Goal: Task Accomplishment & Management: Manage account settings

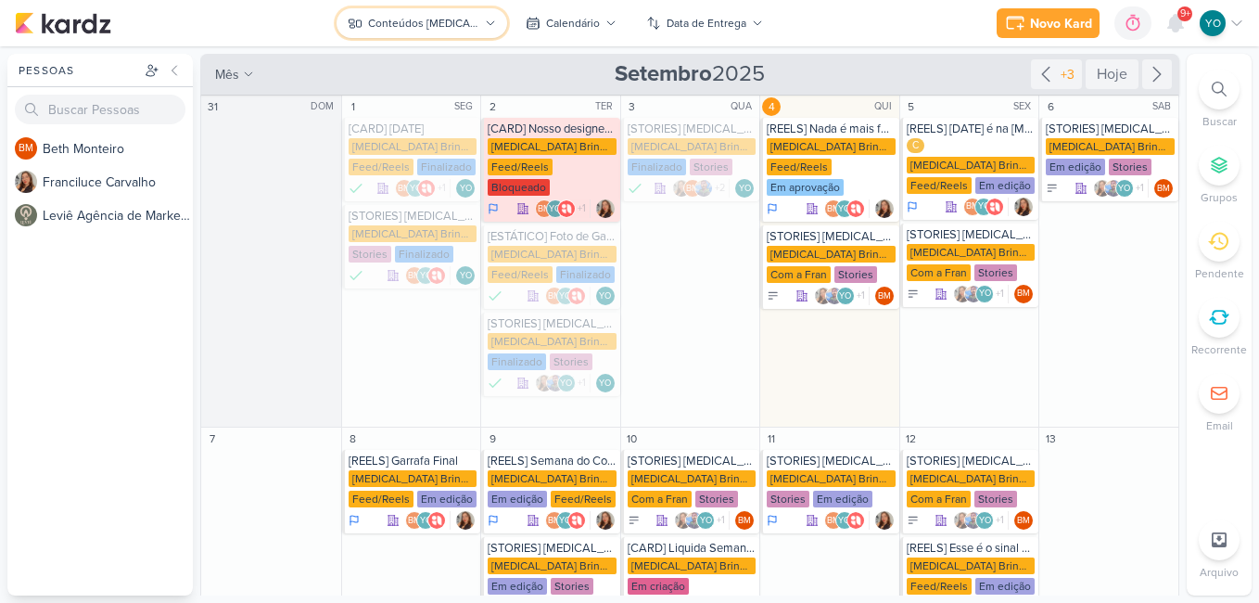
click at [477, 25] on div "Conteúdos [MEDICAL_DATA] Brindes PF" at bounding box center [423, 23] width 111 height 17
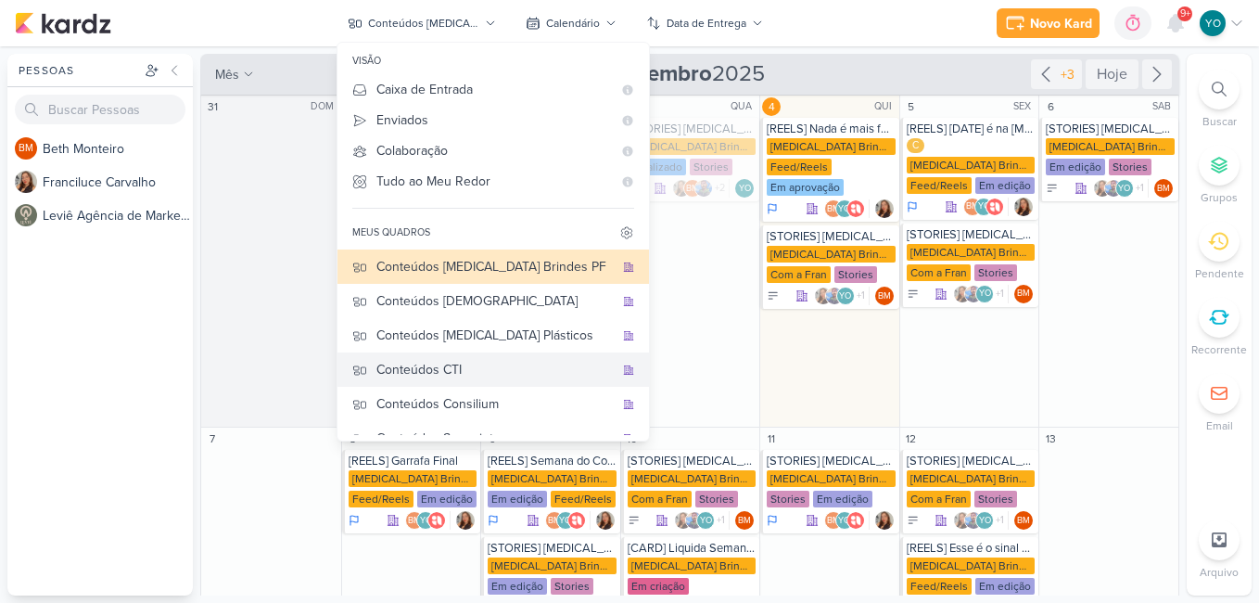
click at [509, 369] on div "Conteúdos CTI" at bounding box center [494, 369] width 237 height 19
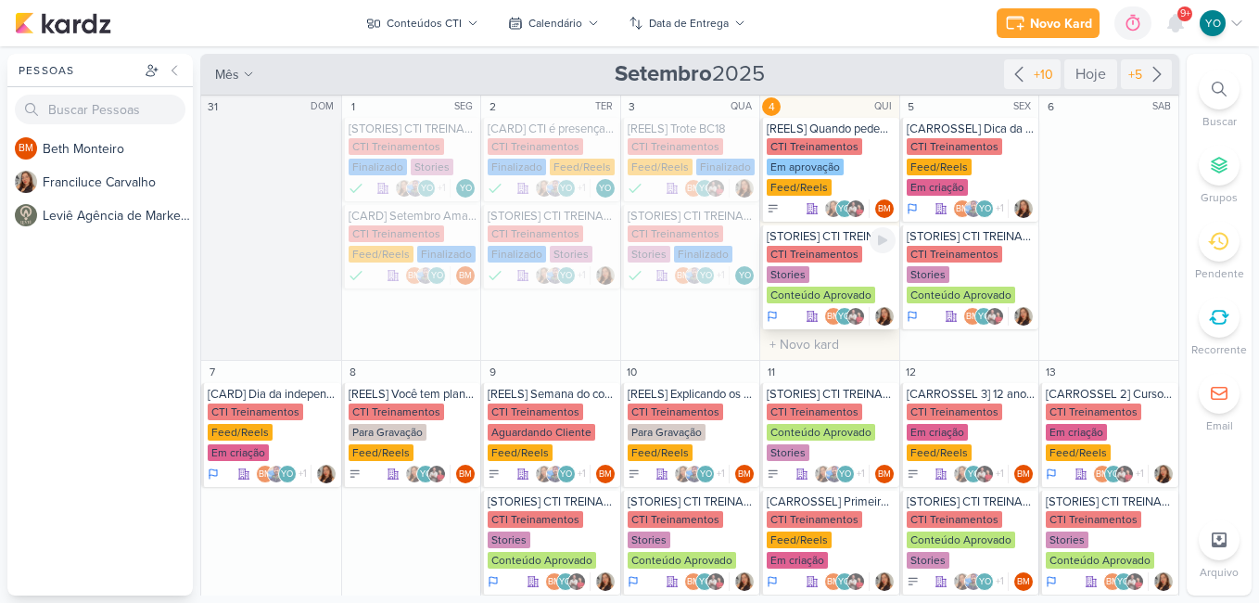
click at [823, 265] on div "CTI Treinamentos Stories Conteúdo Aprovado" at bounding box center [831, 275] width 129 height 59
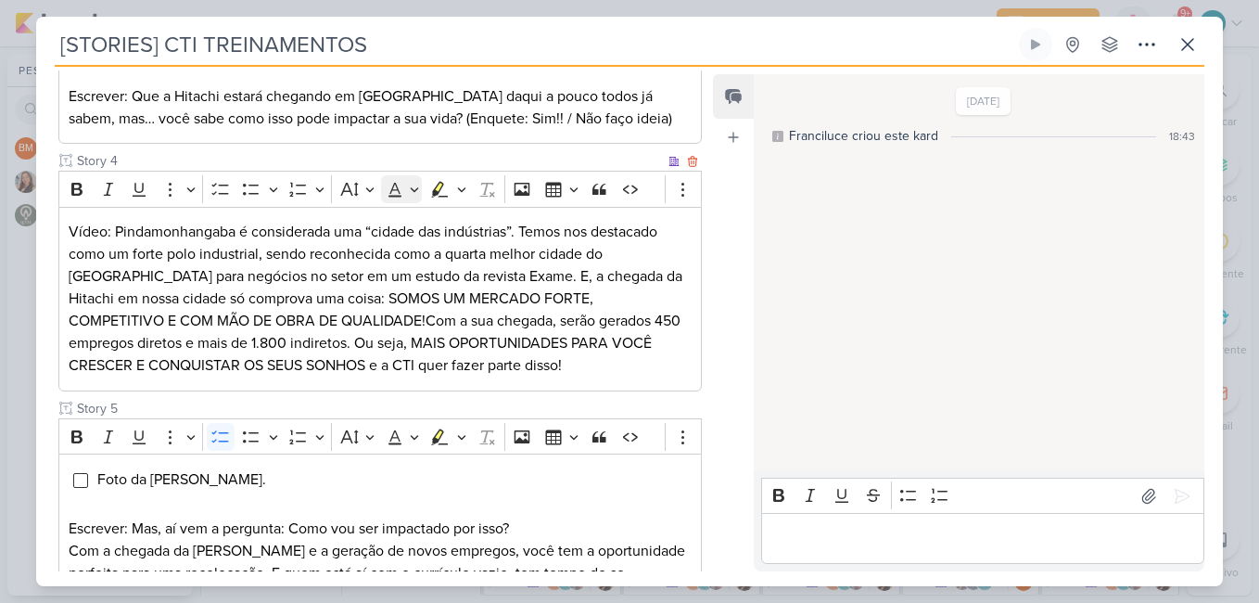
scroll to position [742, 0]
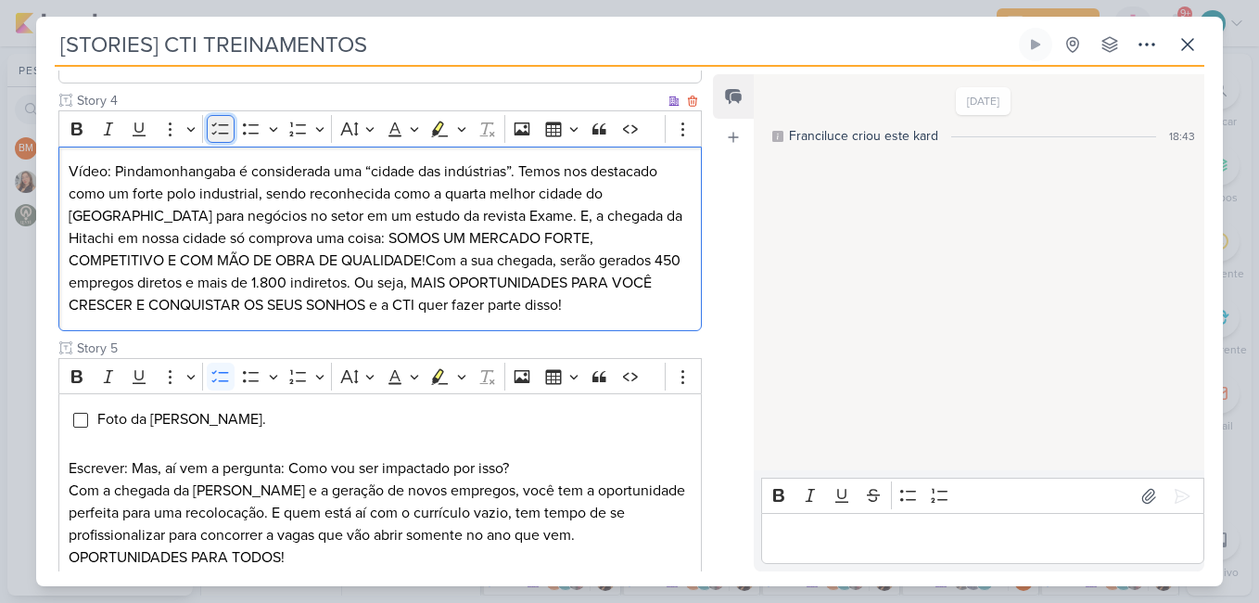
click at [217, 138] on icon "Editor toolbar" at bounding box center [220, 129] width 19 height 19
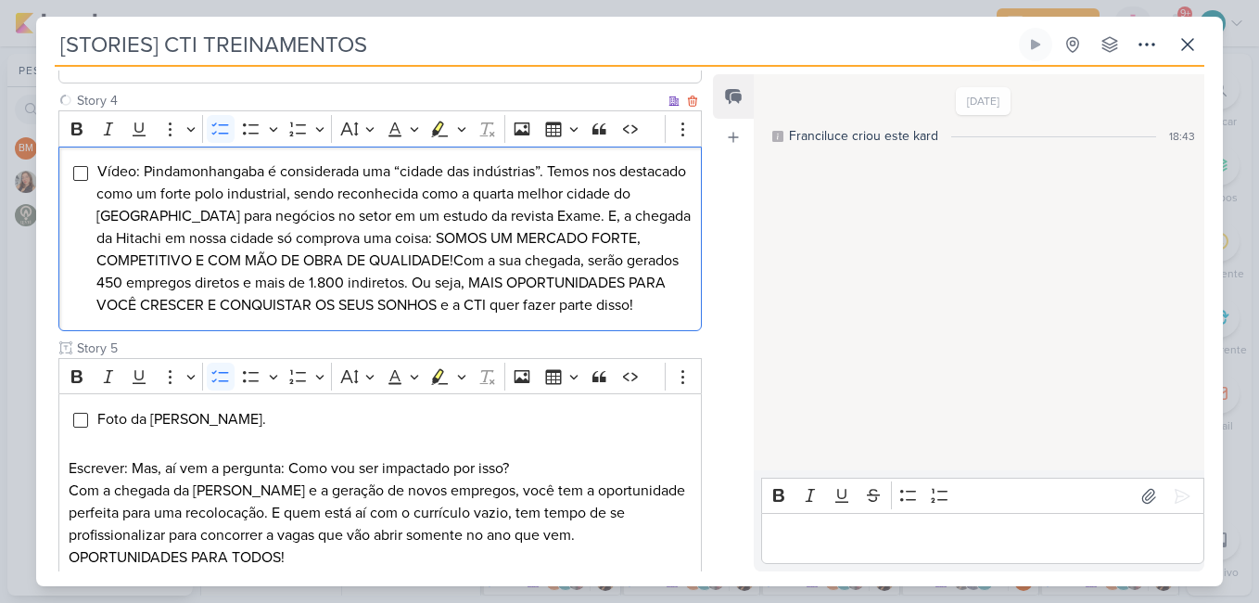
click at [88, 221] on div "Vídeo: Pindamonhangaba é considerada uma “cidade das indústrias”. Temos nos des…" at bounding box center [379, 238] width 643 height 184
click at [77, 181] on input "Editor editing area: main" at bounding box center [80, 173] width 15 height 15
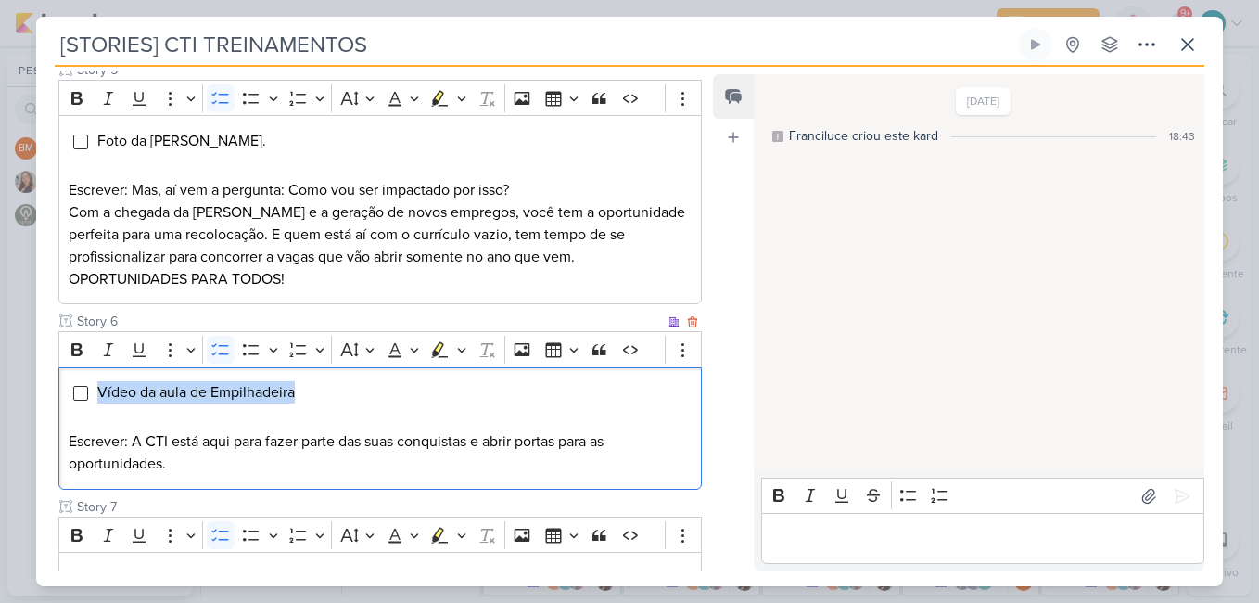
drag, startPoint x: 95, startPoint y: 434, endPoint x: 298, endPoint y: 444, distance: 203.3
click at [298, 444] on div "Vídeo da aula de Empilhadeira Escrever: A CTI está aqui para fazer parte das su…" at bounding box center [379, 428] width 643 height 122
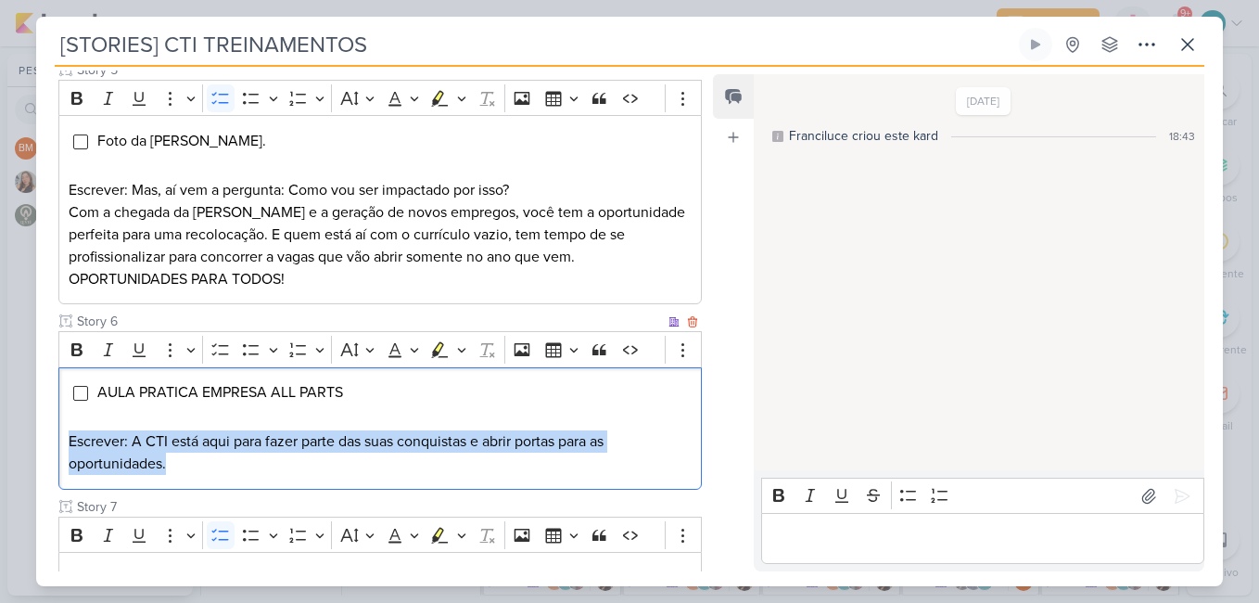
drag, startPoint x: 60, startPoint y: 486, endPoint x: 177, endPoint y: 521, distance: 122.0
click at [177, 489] on div "AULA PRATICA EMPRESA ALL PARTS Escrever: A CTI está aqui para fazer parte das s…" at bounding box center [379, 428] width 643 height 122
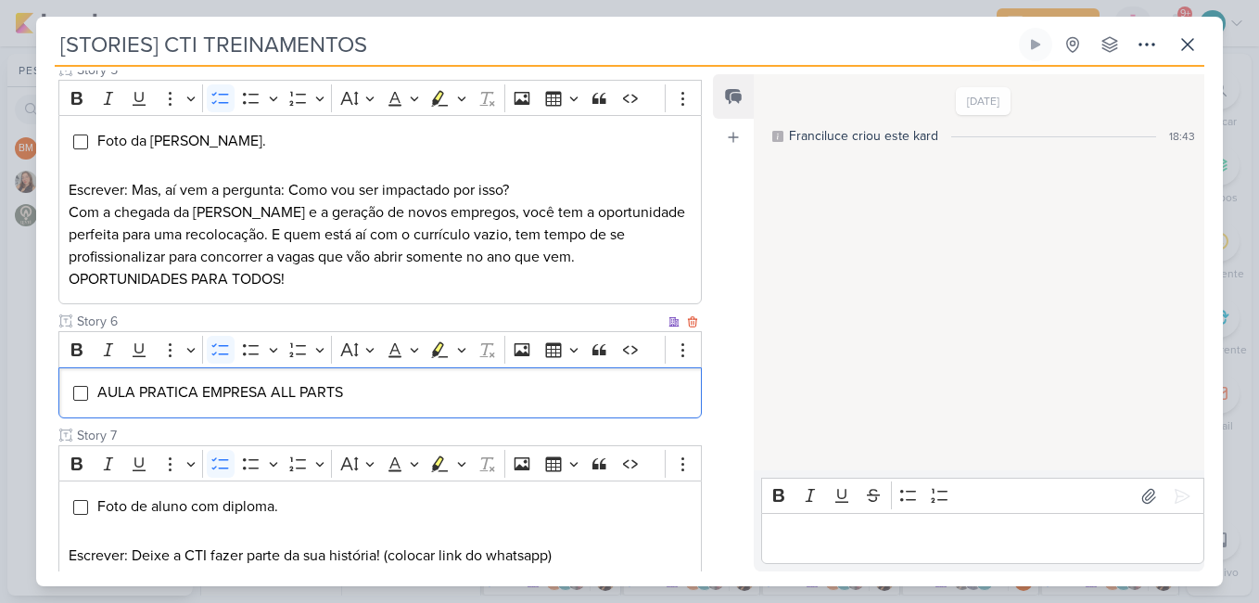
click at [94, 418] on div "AULA PRATICA EMPRESA ALL PARTS" at bounding box center [379, 392] width 643 height 51
click at [79, 400] on input "Editor editing area: main" at bounding box center [80, 393] width 15 height 15
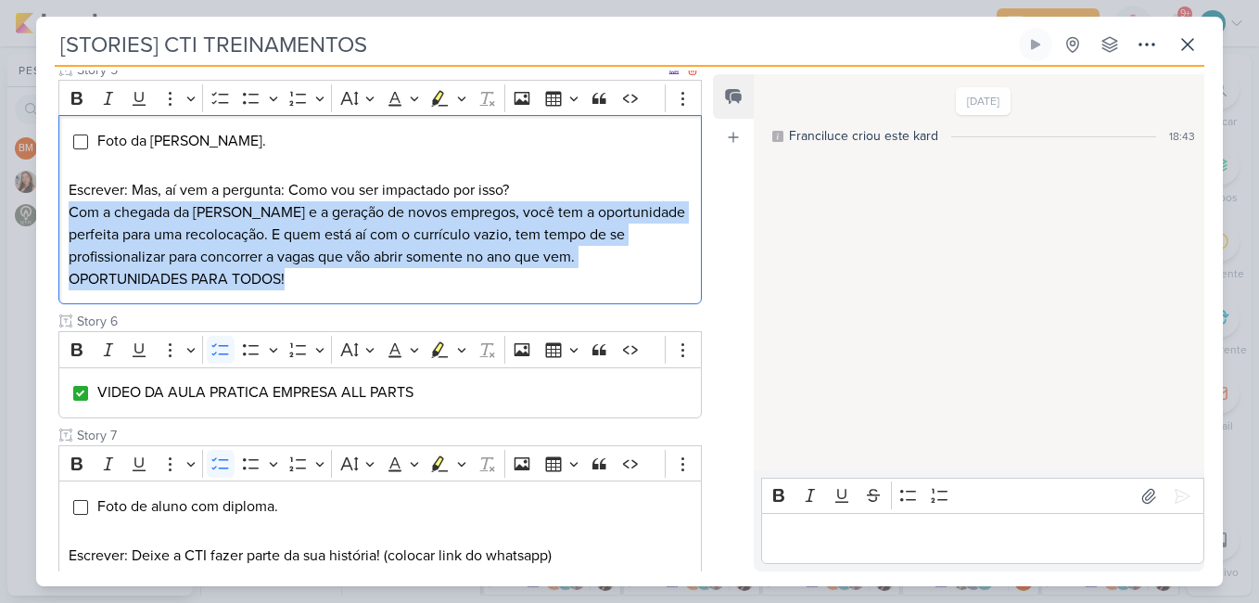
drag, startPoint x: 66, startPoint y: 255, endPoint x: 296, endPoint y: 334, distance: 243.0
click at [296, 304] on div "Foto da [PERSON_NAME]. Escrever: Mas, aí vem a pergunta: Como vou ser impactado…" at bounding box center [379, 209] width 643 height 189
click at [81, 149] on input "Editor editing area: main" at bounding box center [80, 141] width 15 height 15
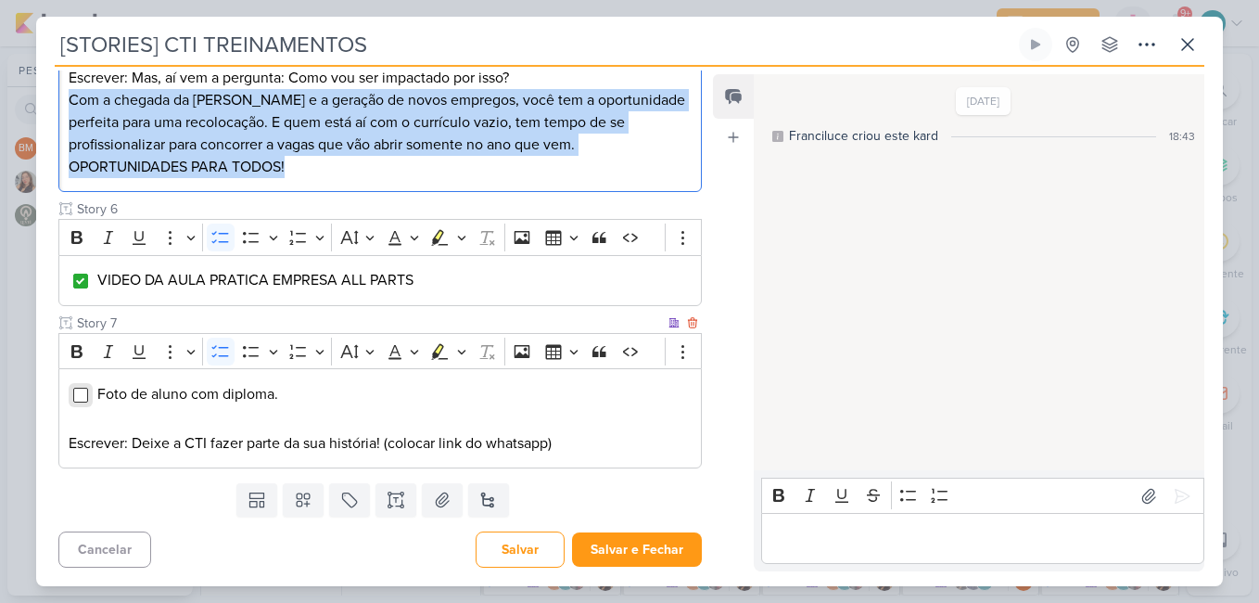
click at [82, 398] on input "Editor editing area: main" at bounding box center [80, 395] width 15 height 15
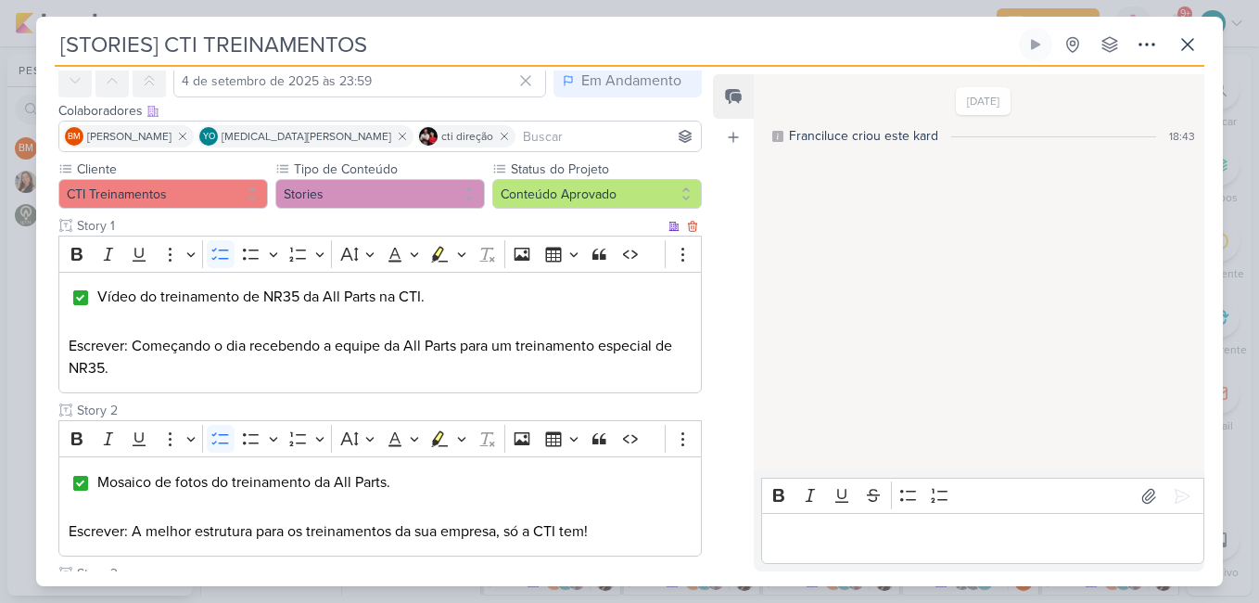
scroll to position [0, 0]
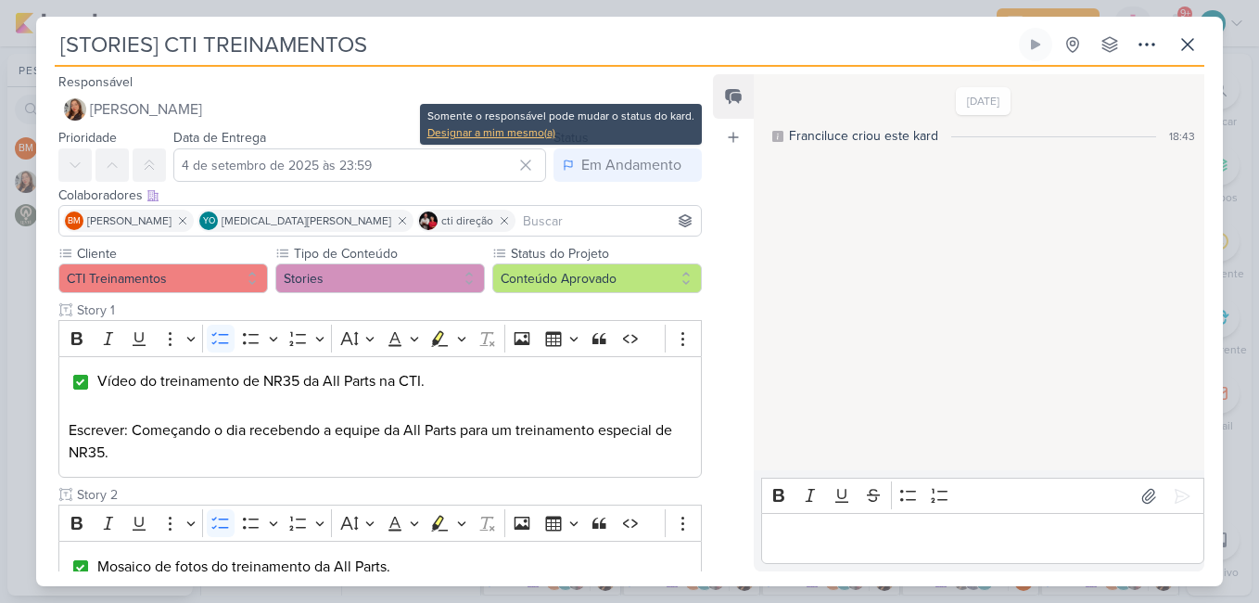
click at [528, 133] on div "Designar a mim mesmo(a)" at bounding box center [560, 132] width 267 height 17
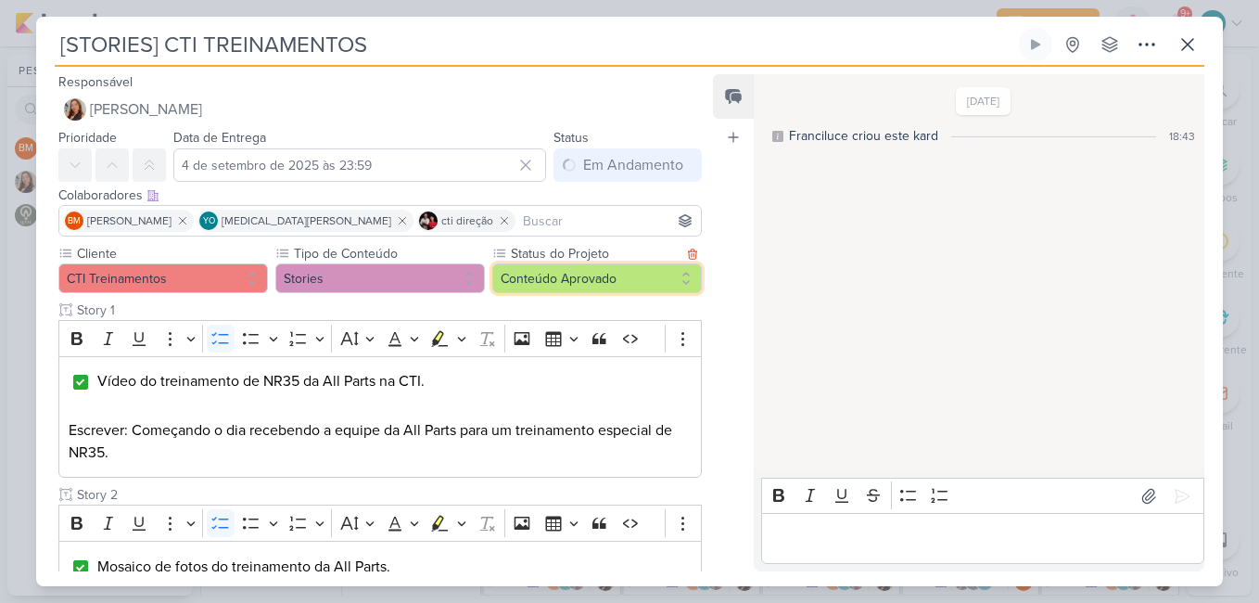
click at [552, 274] on button "Conteúdo Aprovado" at bounding box center [597, 278] width 210 height 30
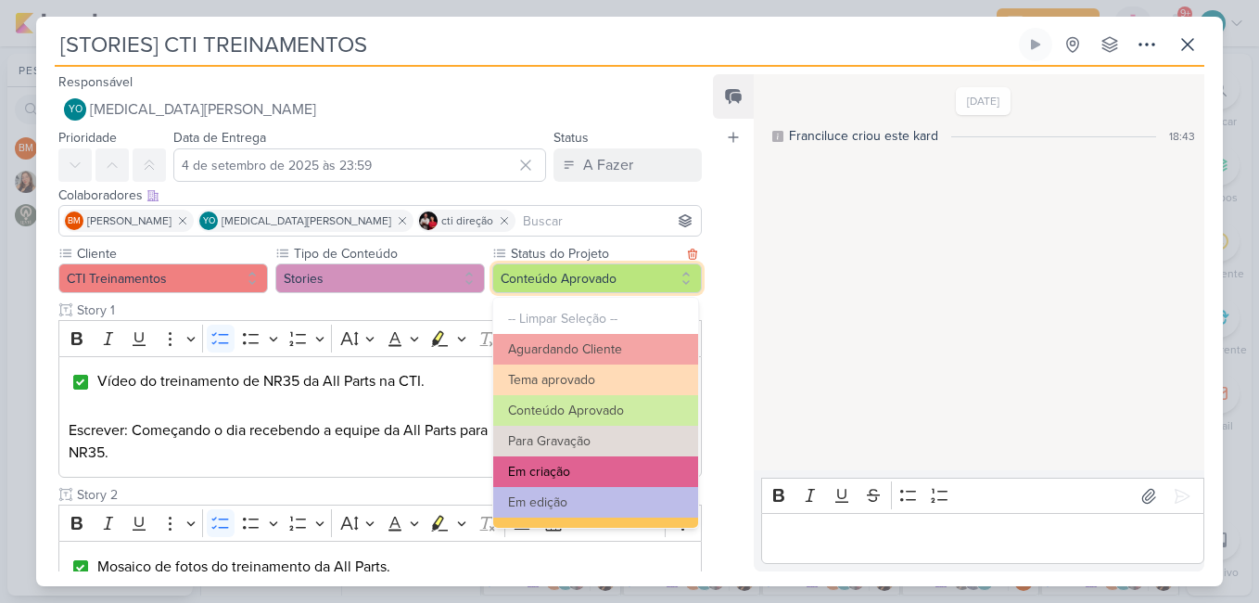
scroll to position [210, 0]
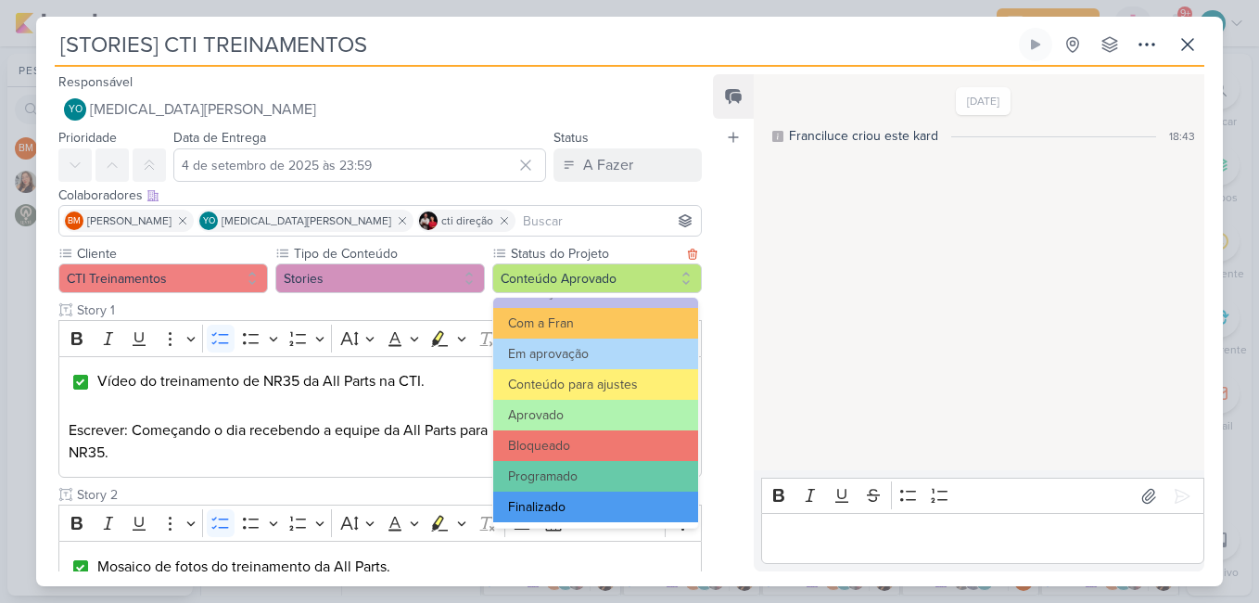
click at [599, 503] on button "Finalizado" at bounding box center [595, 506] width 205 height 31
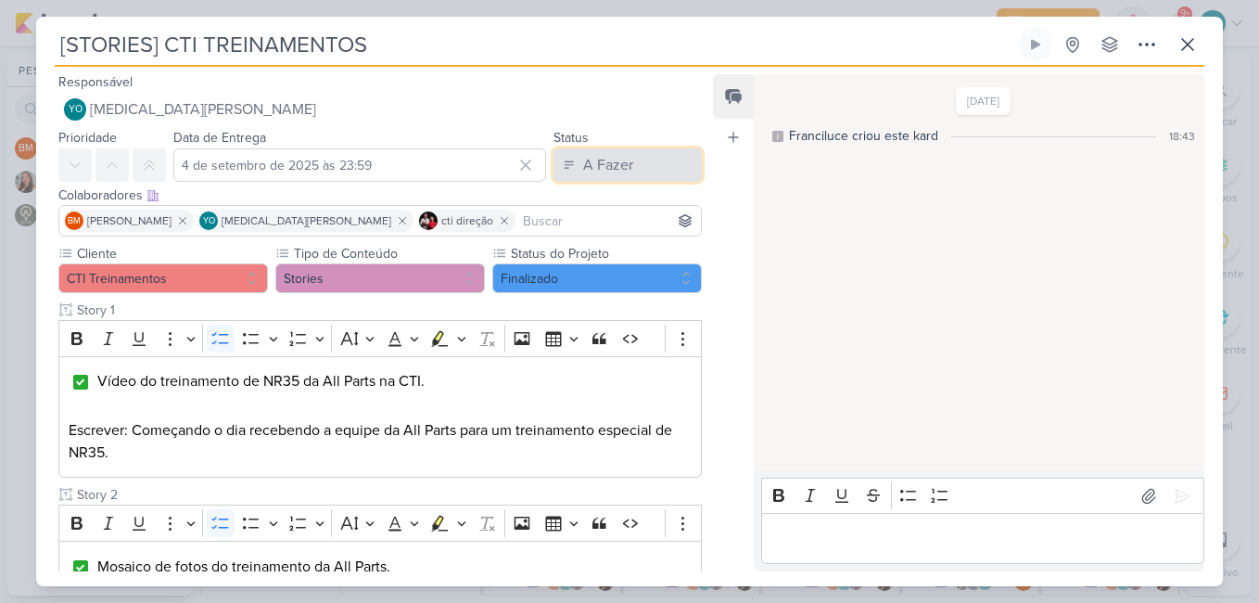
click at [638, 157] on button "A Fazer" at bounding box center [627, 164] width 148 height 33
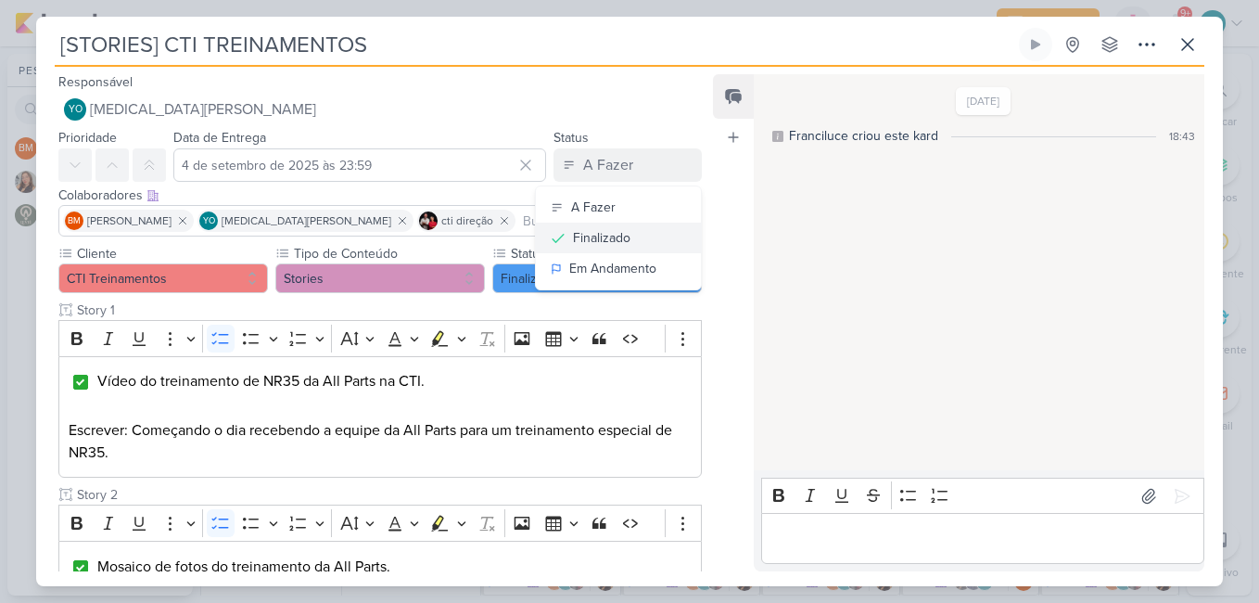
click at [605, 236] on div "Finalizado" at bounding box center [601, 237] width 57 height 19
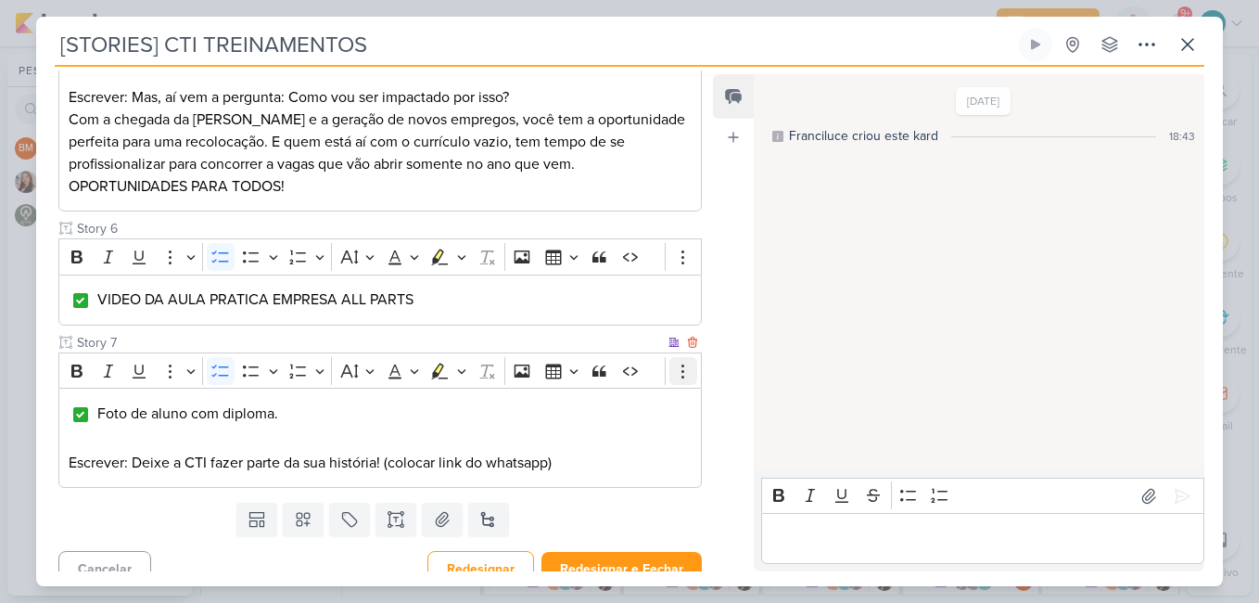
scroll to position [1176, 0]
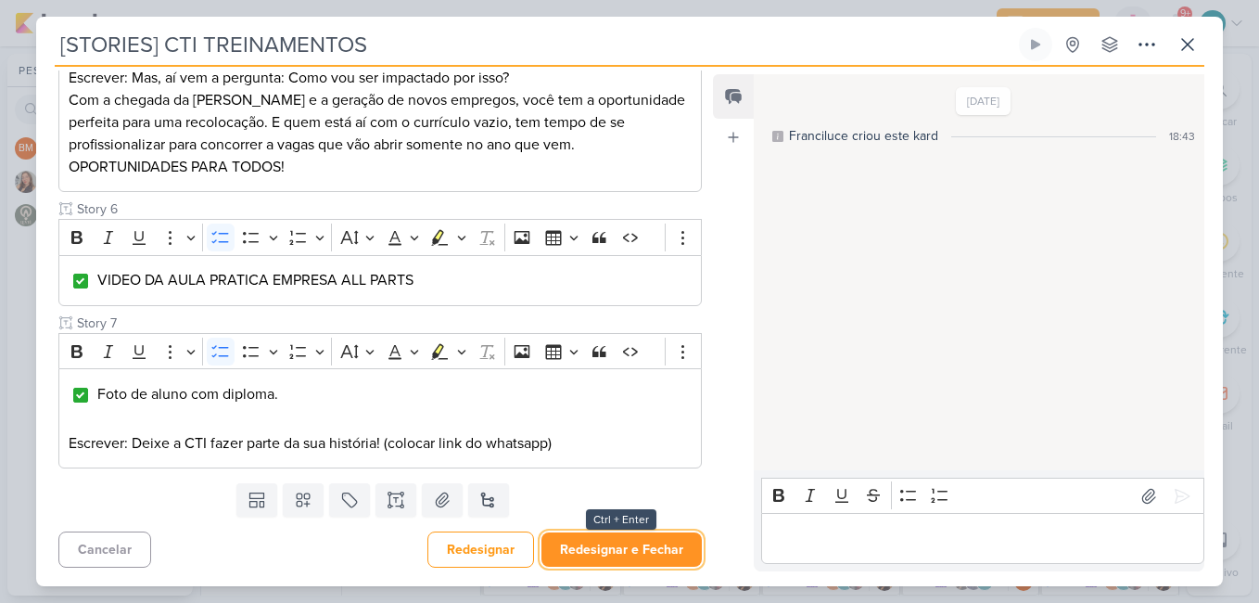
click at [642, 552] on button "Redesignar e Fechar" at bounding box center [621, 549] width 160 height 34
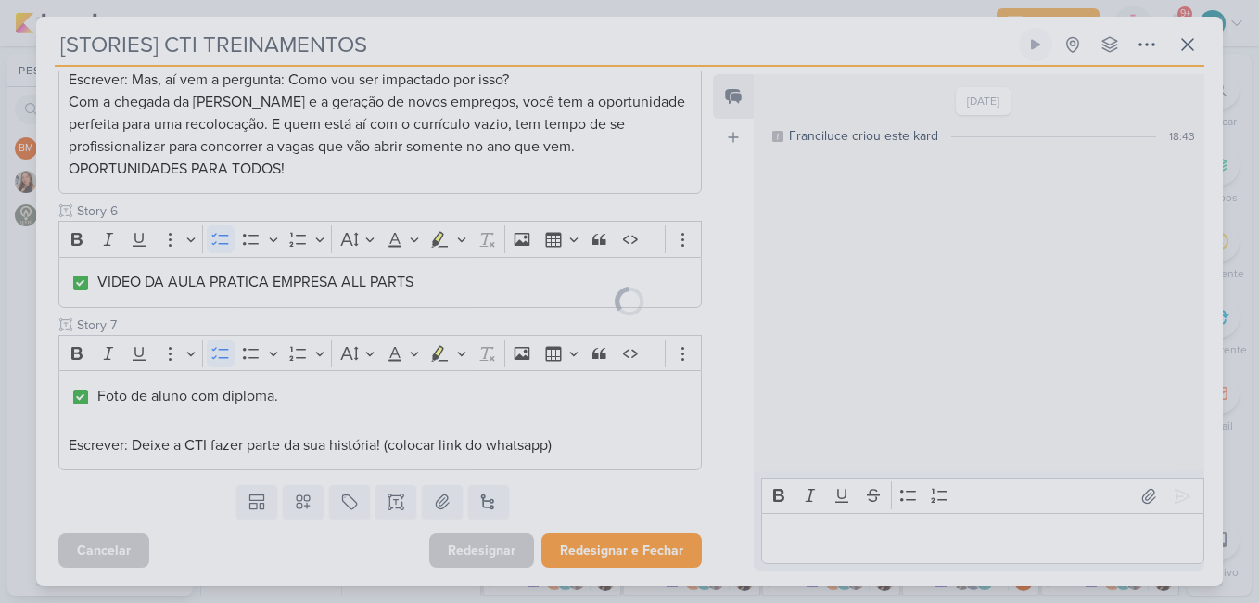
scroll to position [1175, 0]
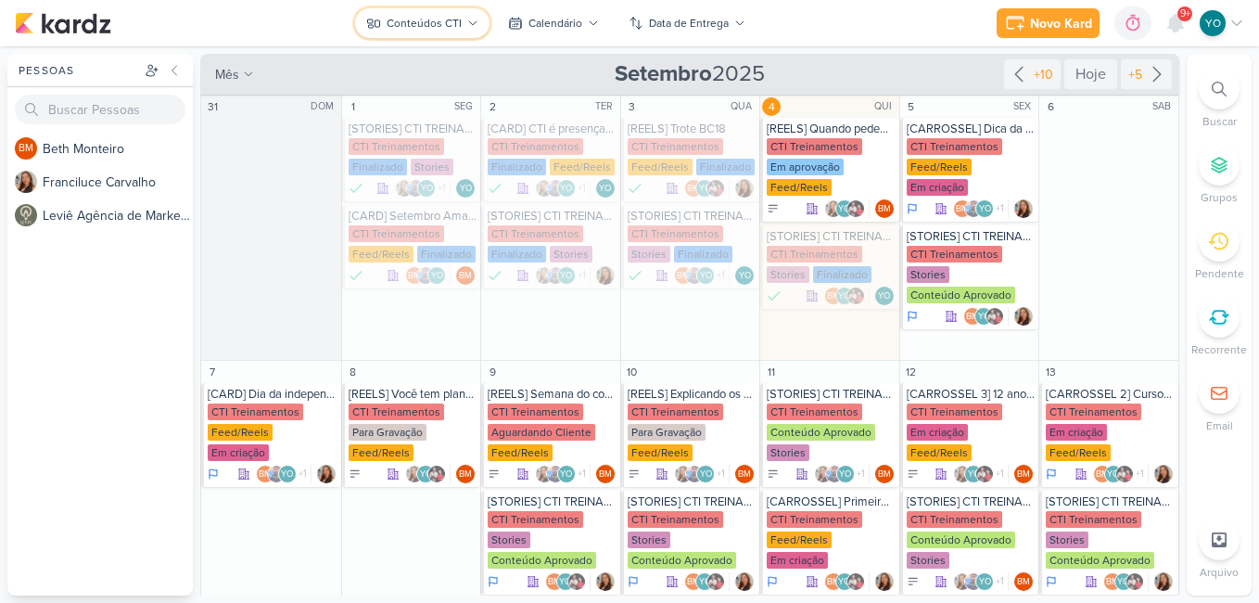
click at [472, 20] on icon at bounding box center [472, 23] width 11 height 11
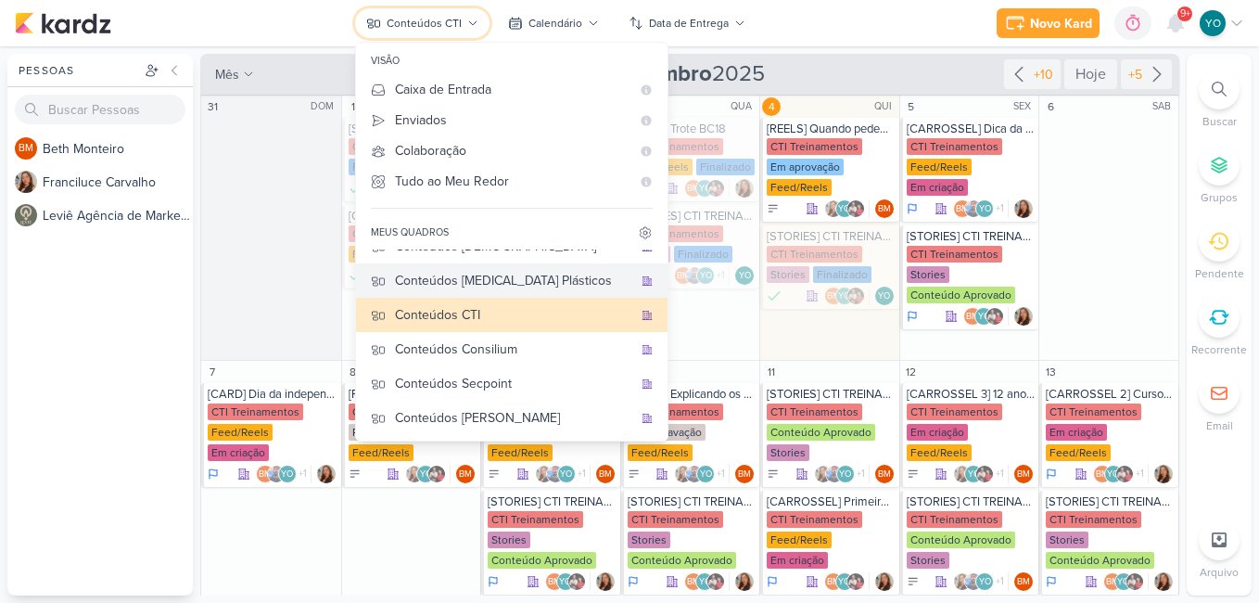
scroll to position [0, 0]
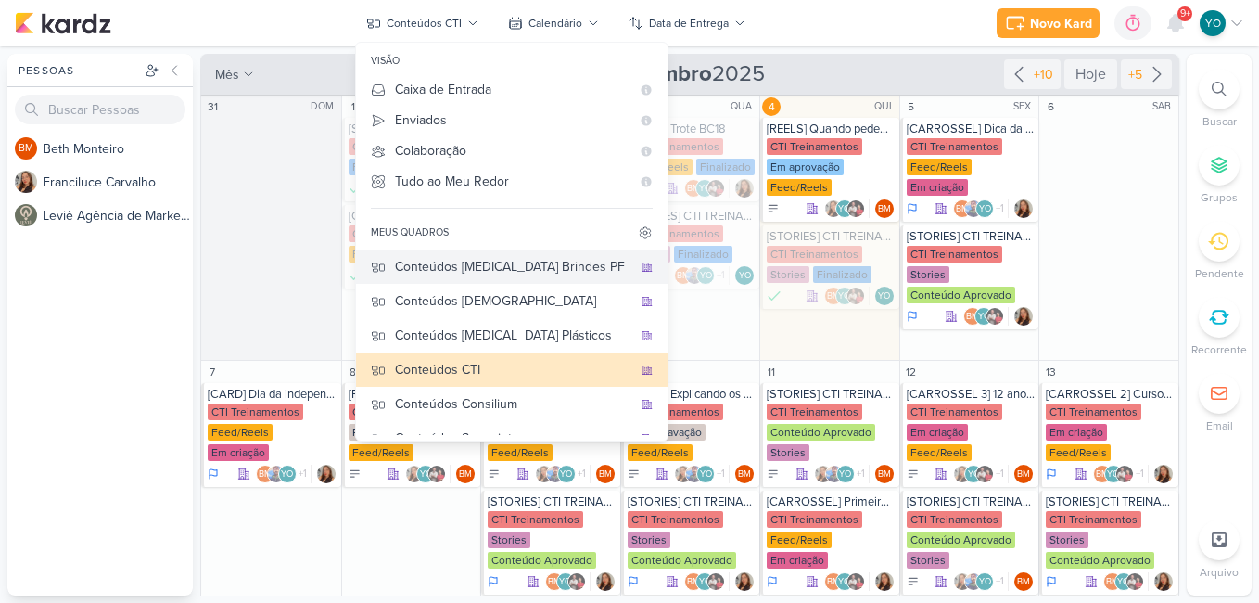
click at [538, 266] on div "Conteúdos [MEDICAL_DATA] Brindes PF" at bounding box center [513, 266] width 237 height 19
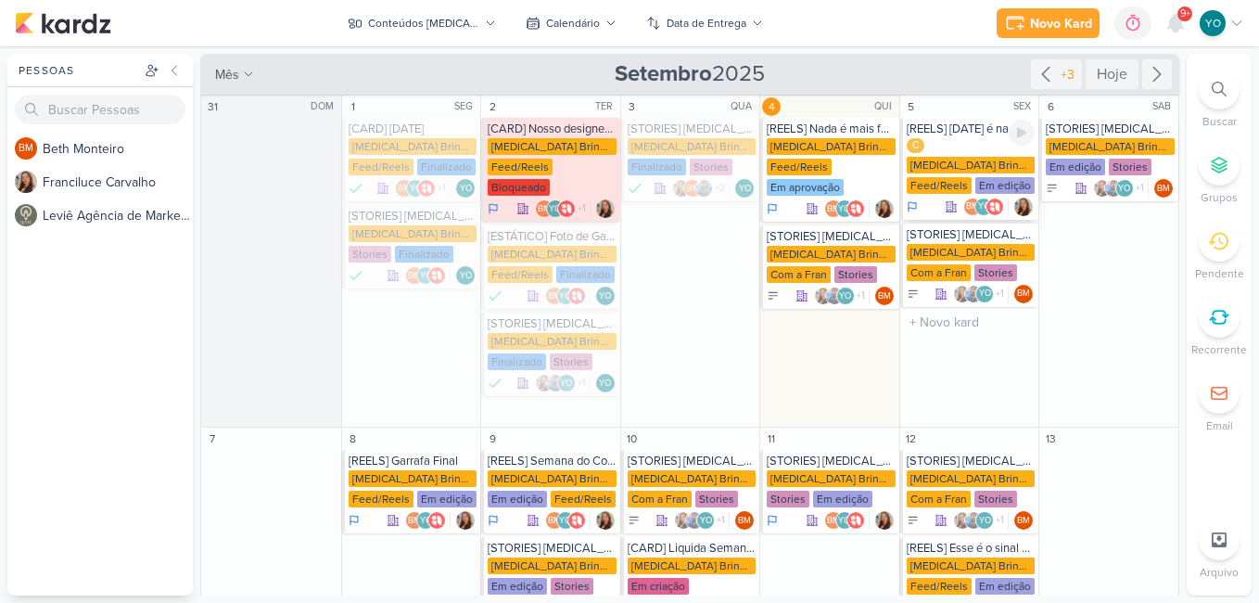
click at [964, 161] on div "C [MEDICAL_DATA] Brindes PF Feed/Reels Em edição" at bounding box center [971, 166] width 129 height 57
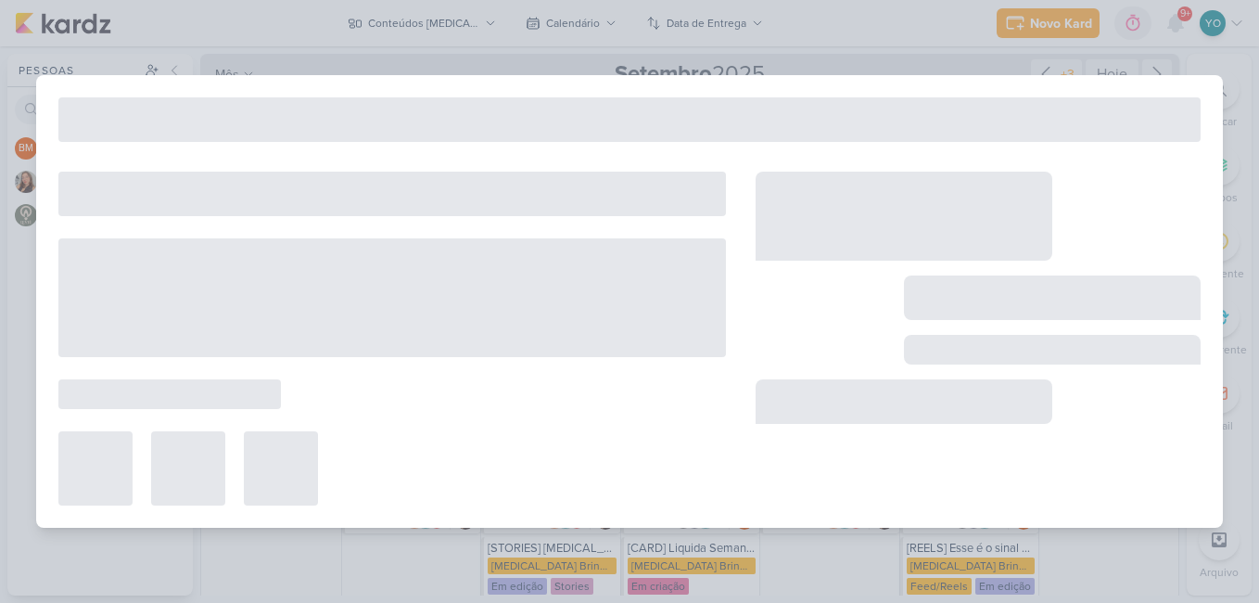
type input "[REELS] [DATE] é na [MEDICAL_DATA]"
type input "5 de setembro de 2025 às 23:59"
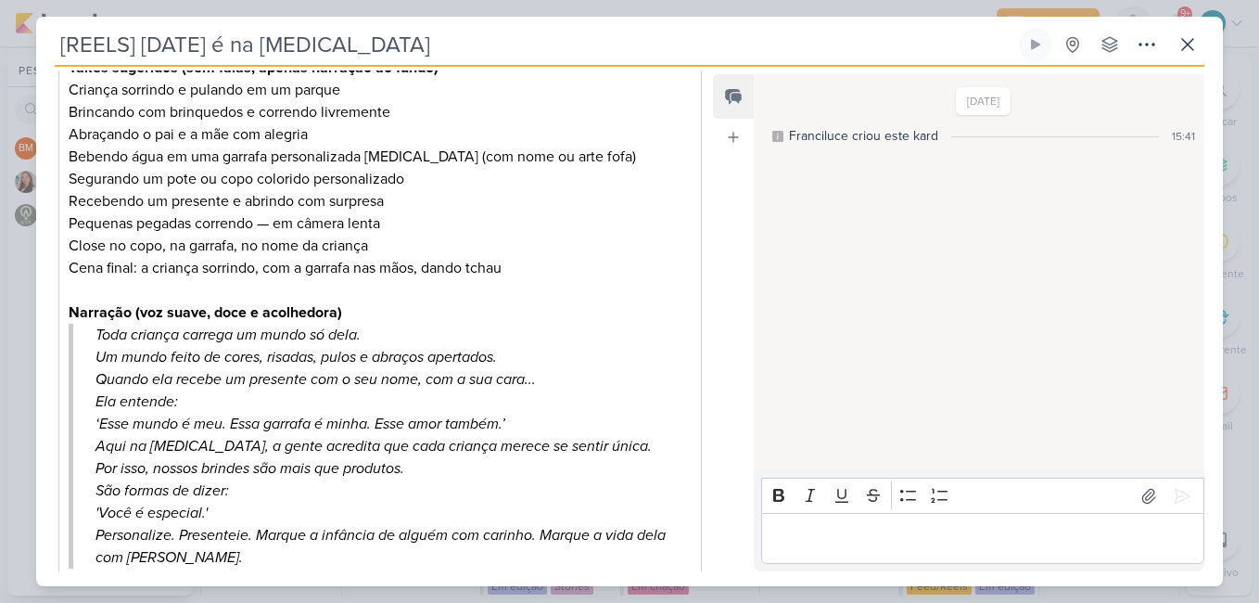
scroll to position [464, 0]
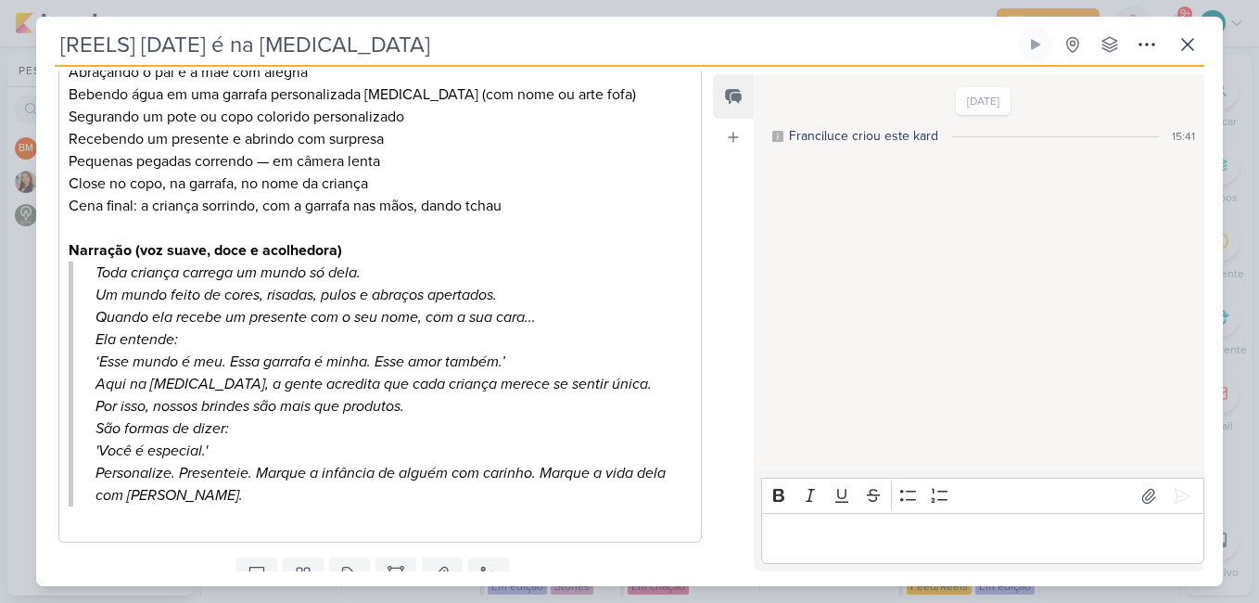
click at [917, 546] on p "Editor editing area: main" at bounding box center [982, 538] width 424 height 22
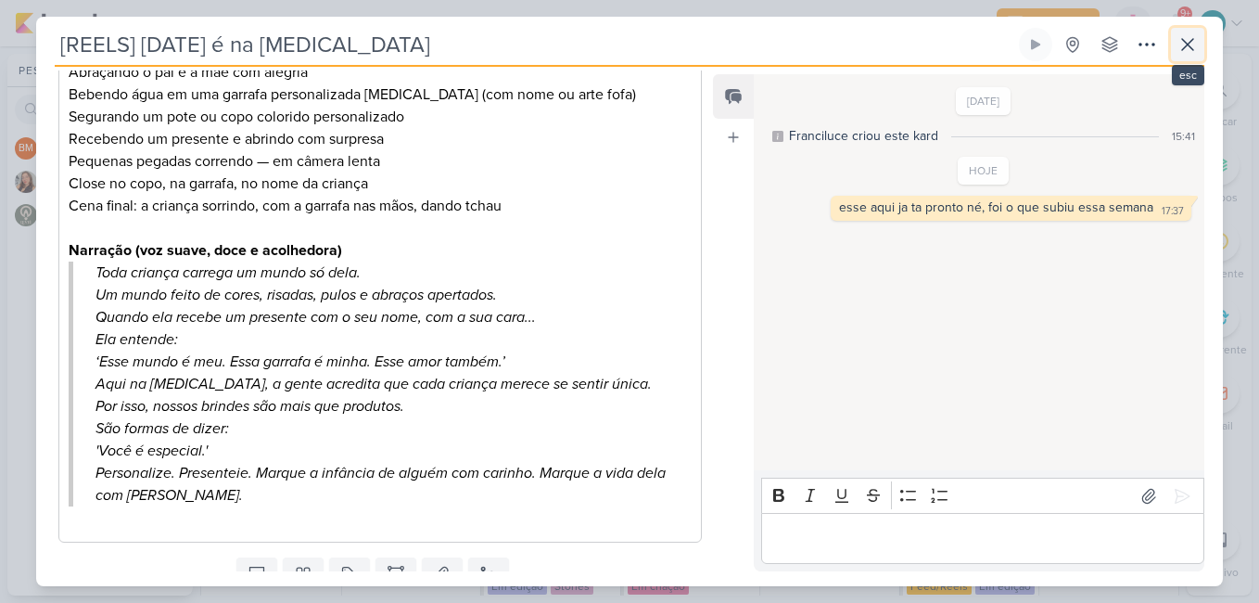
click at [1196, 48] on icon at bounding box center [1187, 44] width 22 height 22
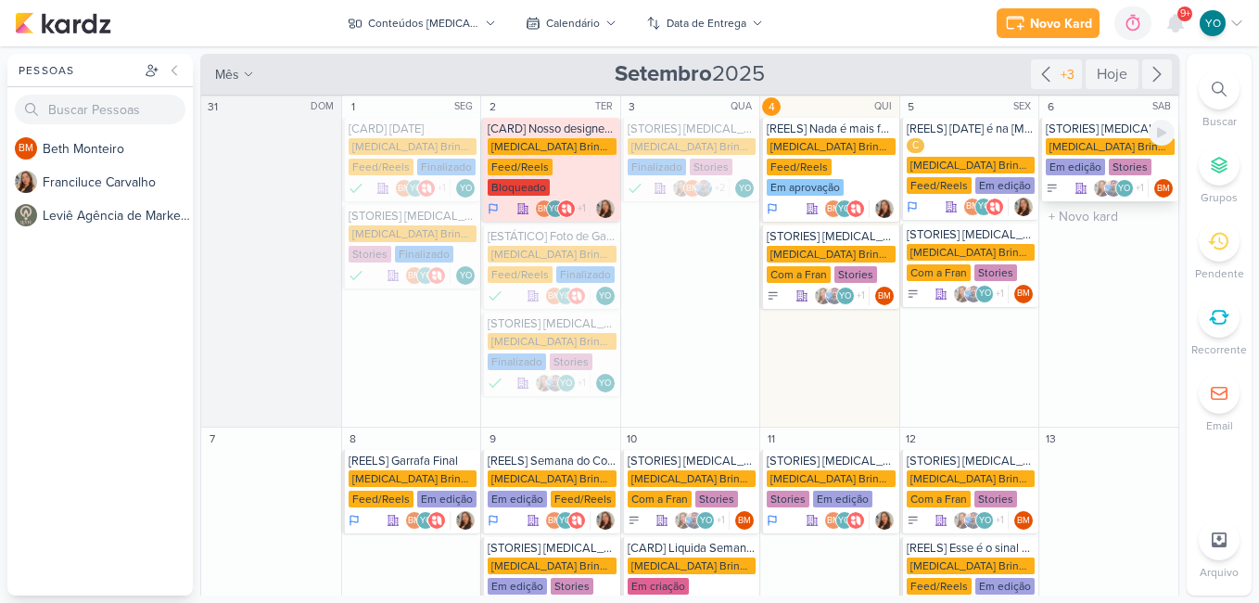
click at [1086, 146] on div "[MEDICAL_DATA] Brindes PF" at bounding box center [1110, 146] width 129 height 17
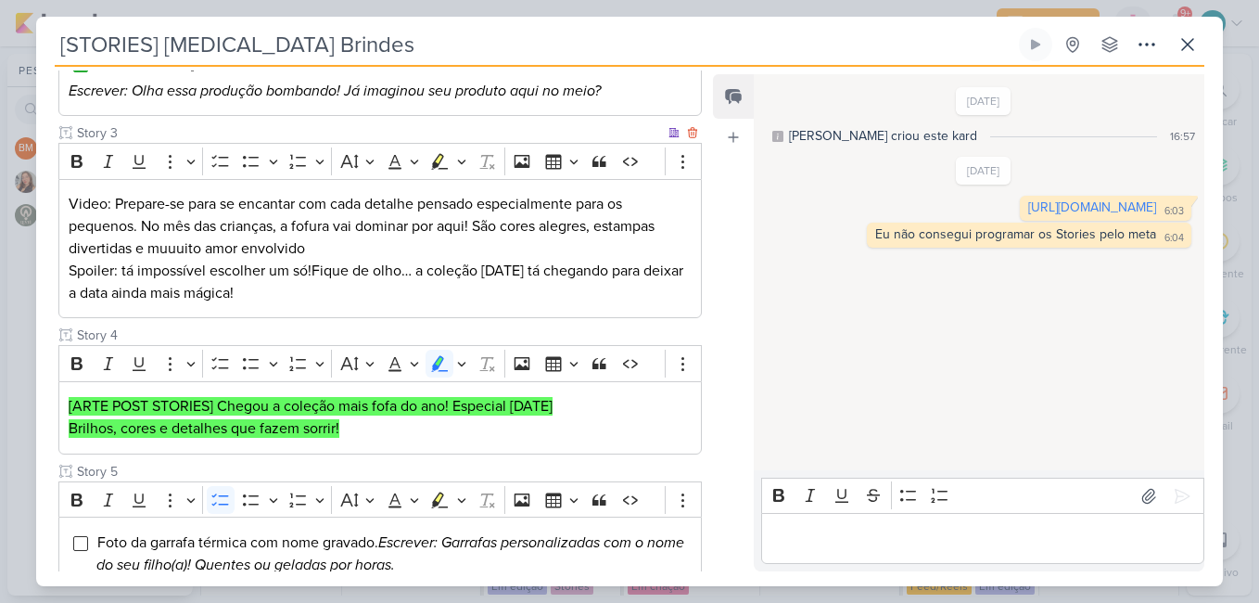
scroll to position [762, 0]
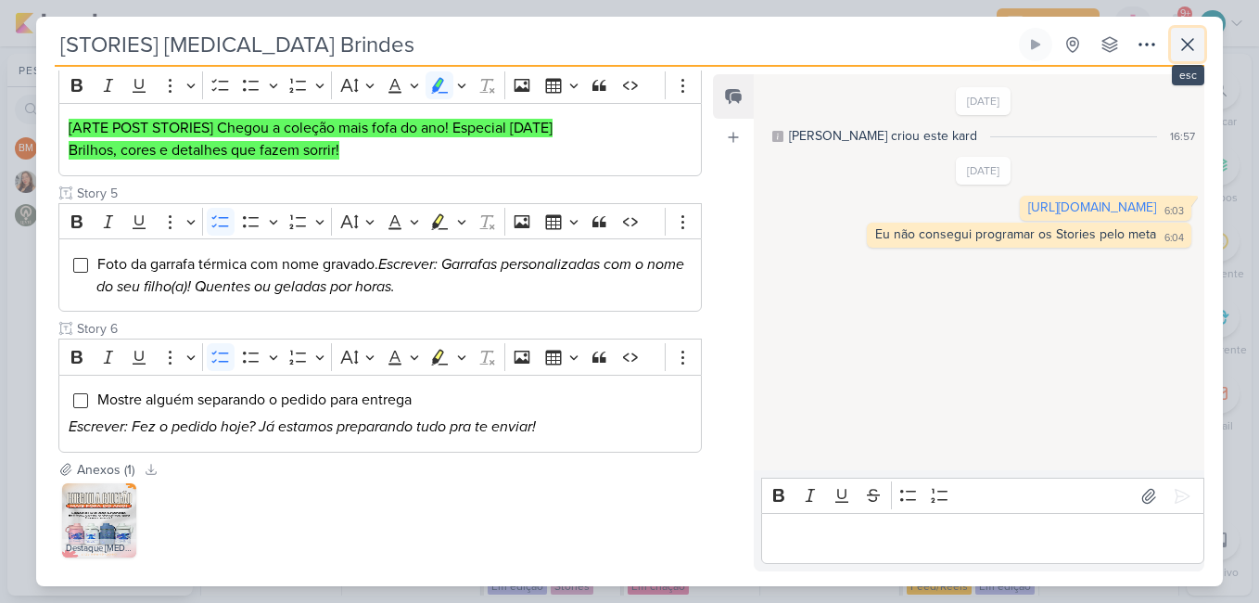
click at [1198, 46] on icon at bounding box center [1187, 44] width 22 height 22
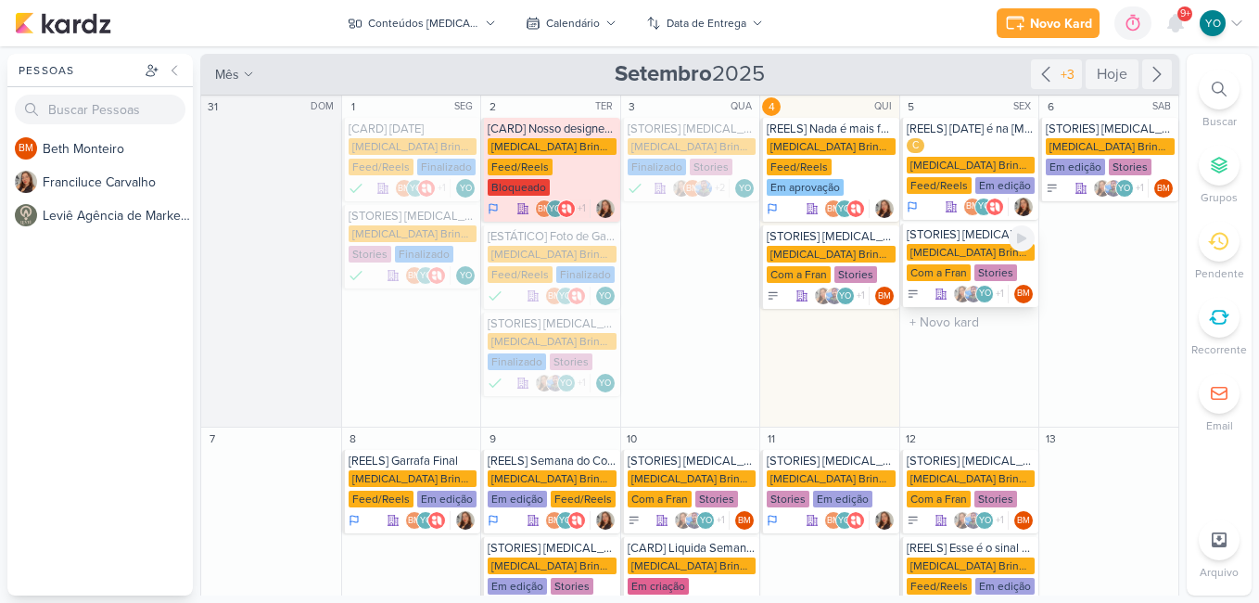
click at [975, 264] on div "Stories" at bounding box center [995, 272] width 43 height 17
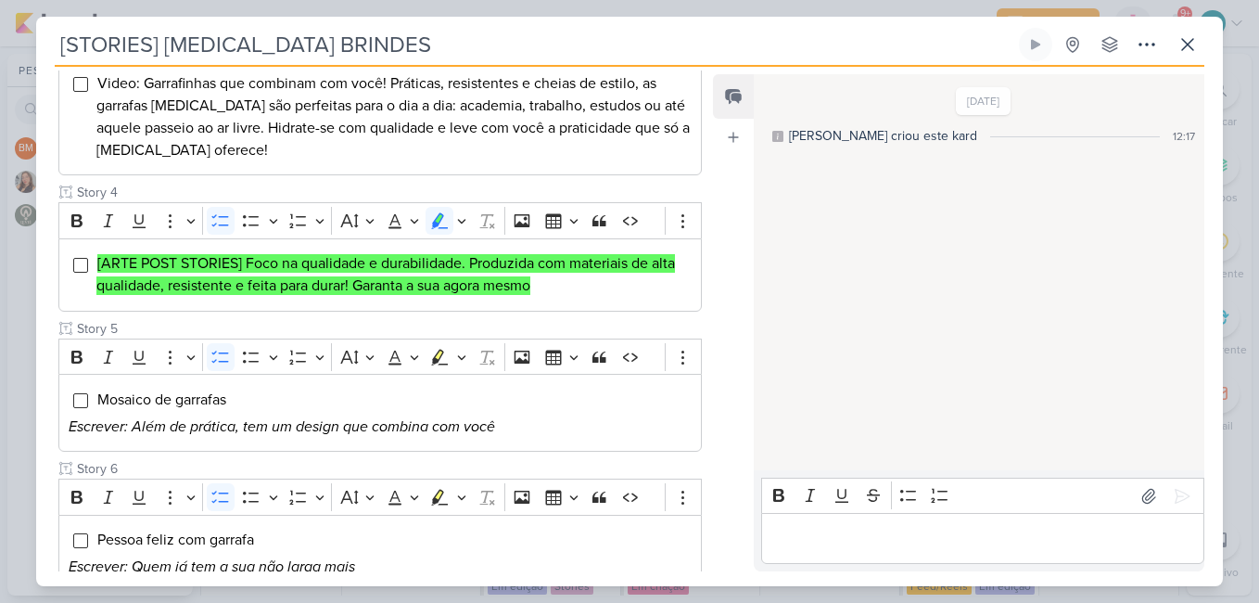
scroll to position [556, 0]
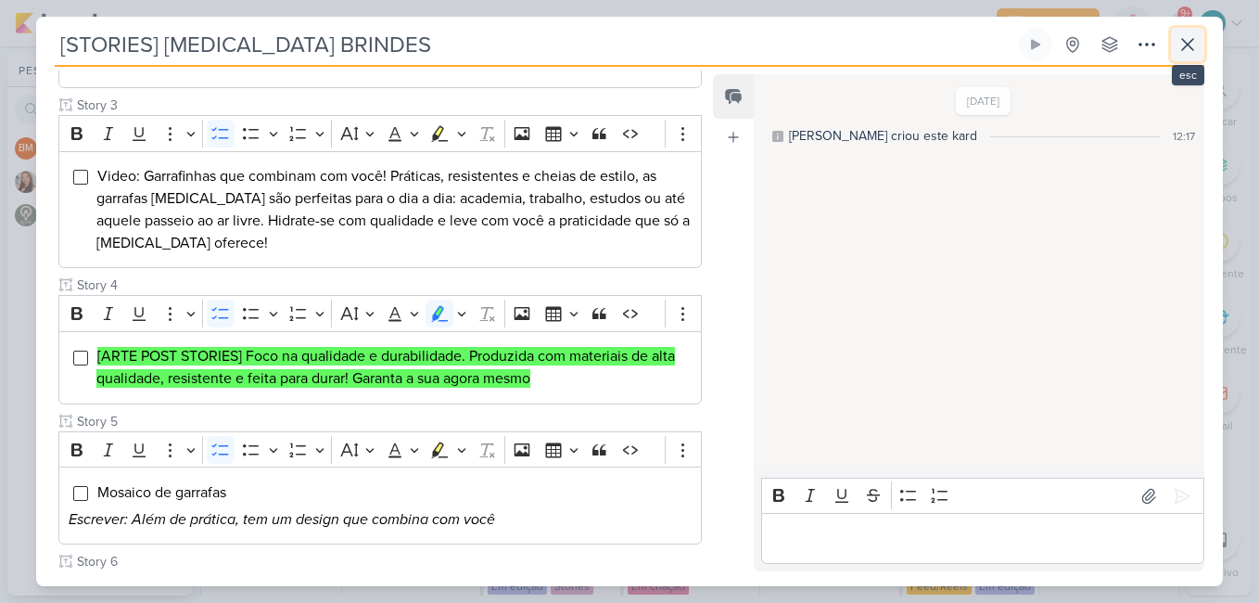
click at [1182, 48] on icon at bounding box center [1187, 44] width 22 height 22
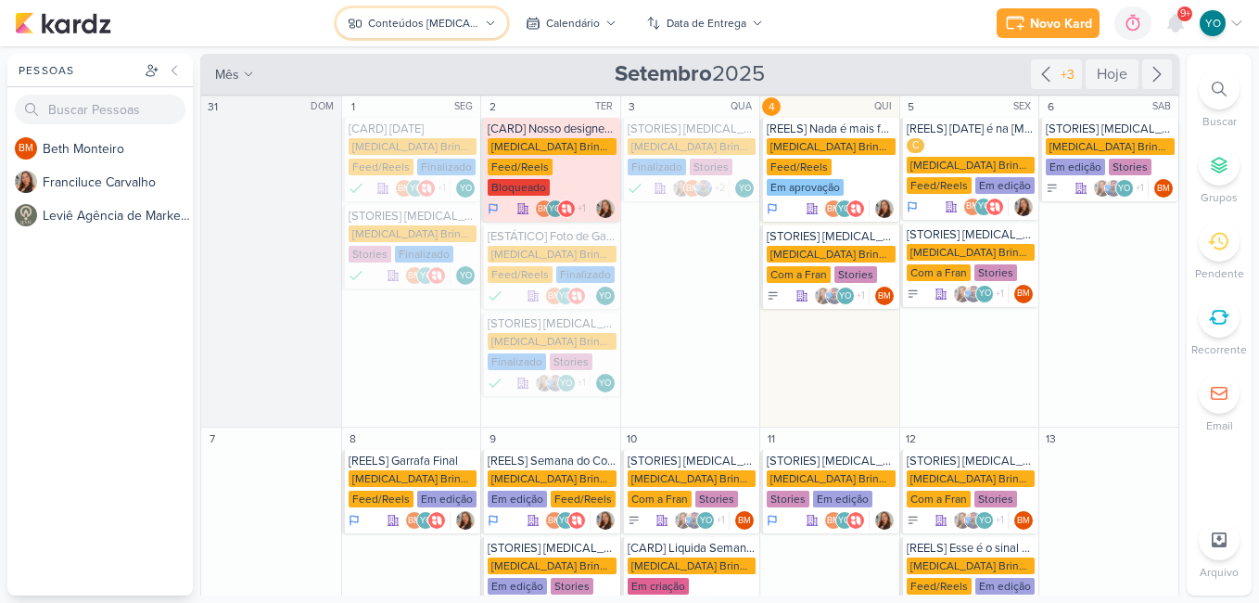
click at [457, 11] on button "Conteúdos [MEDICAL_DATA] Brindes PF" at bounding box center [422, 23] width 171 height 30
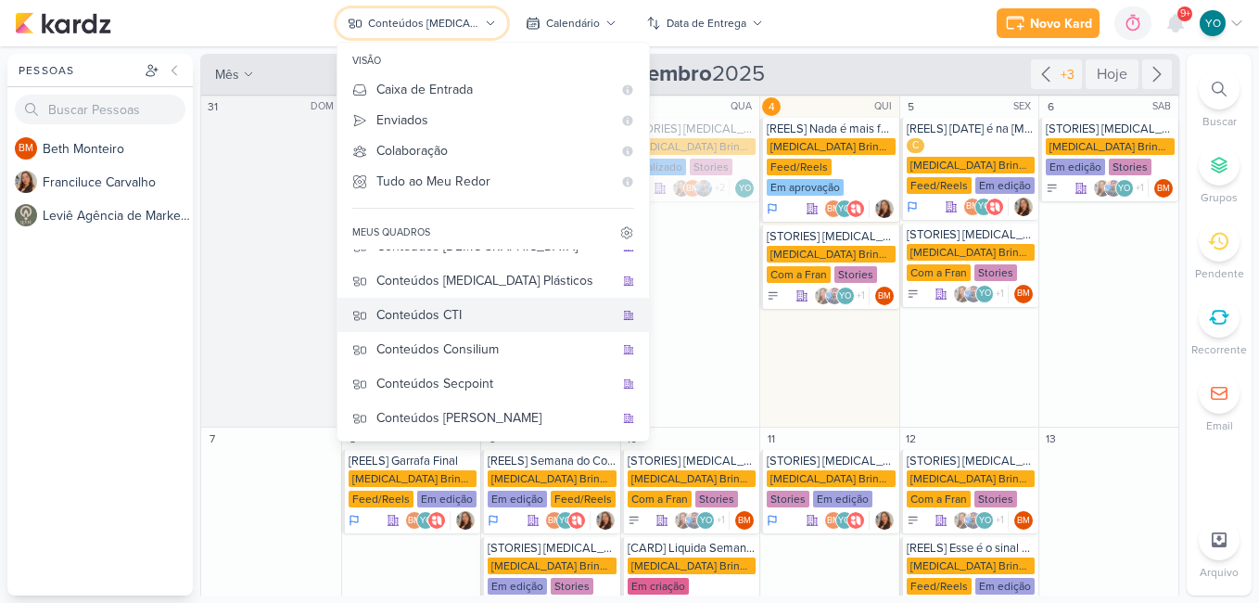
scroll to position [0, 0]
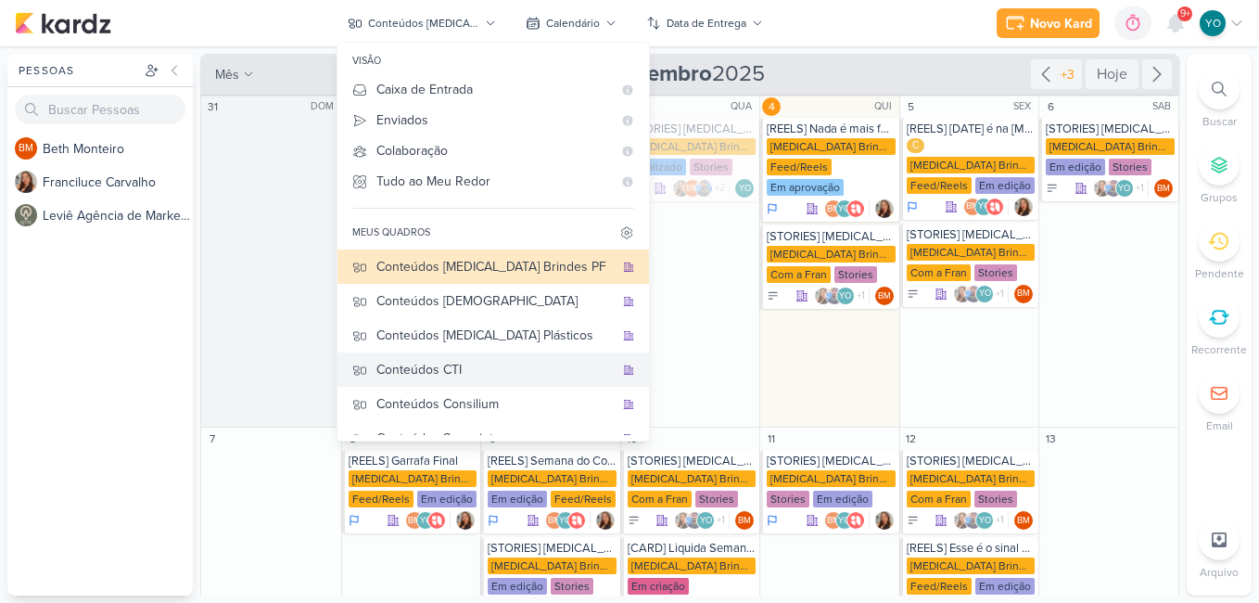
click at [505, 362] on div "Conteúdos CTI" at bounding box center [494, 369] width 237 height 19
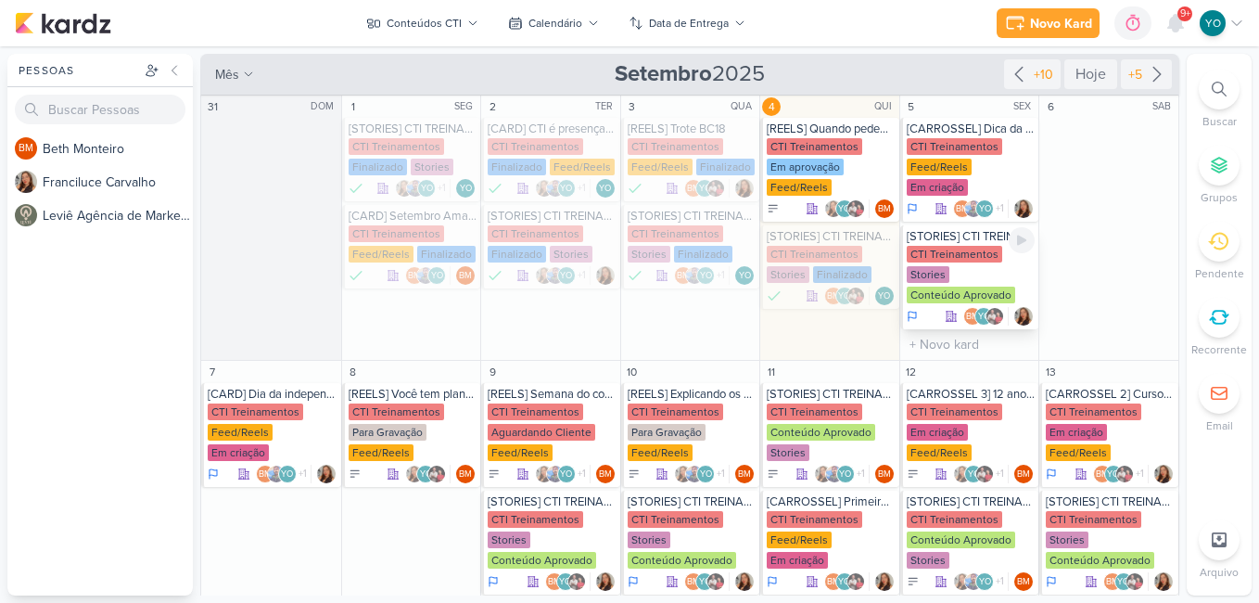
click at [981, 259] on div "CTI Treinamentos Stories Conteúdo Aprovado" at bounding box center [971, 275] width 129 height 59
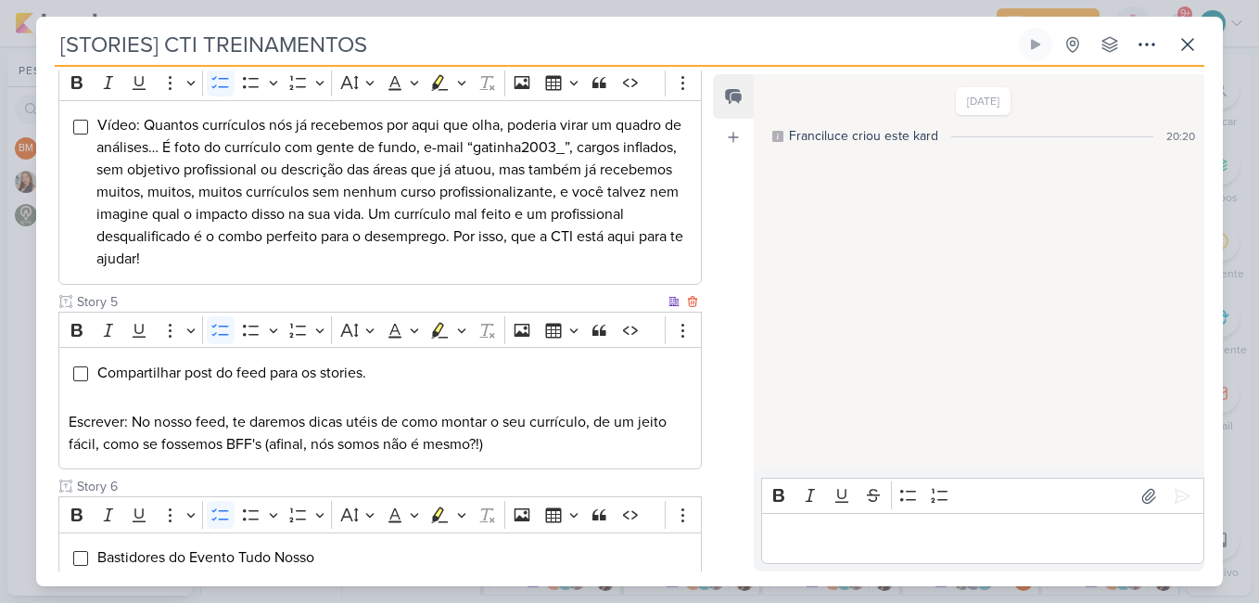
scroll to position [740, 0]
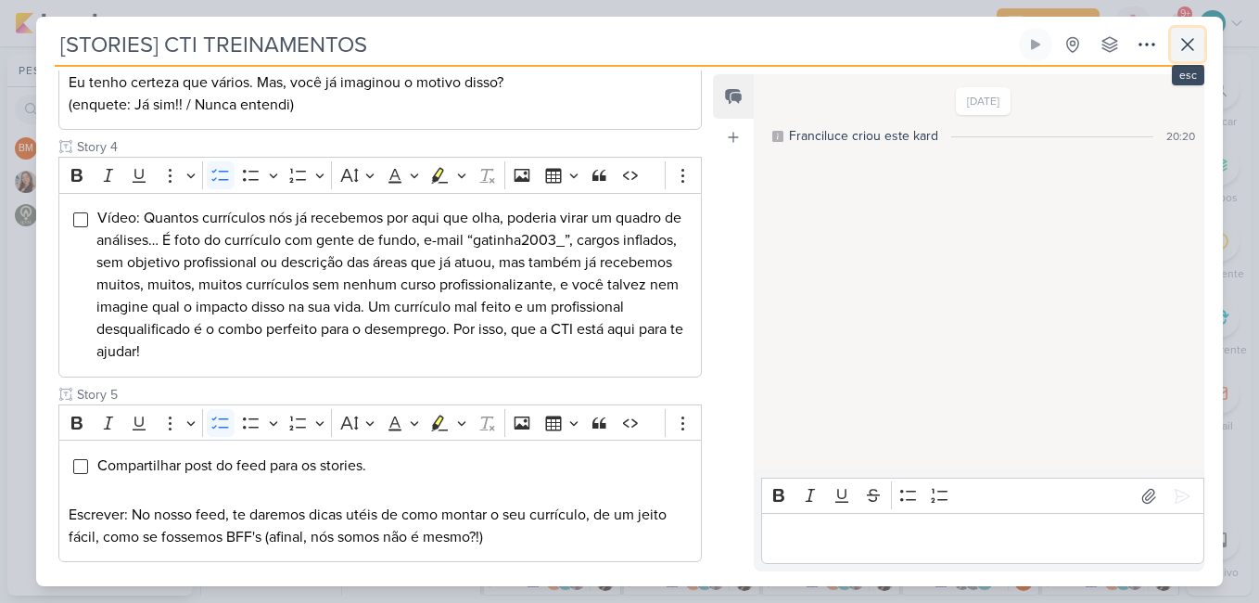
click at [1180, 57] on button at bounding box center [1187, 44] width 33 height 33
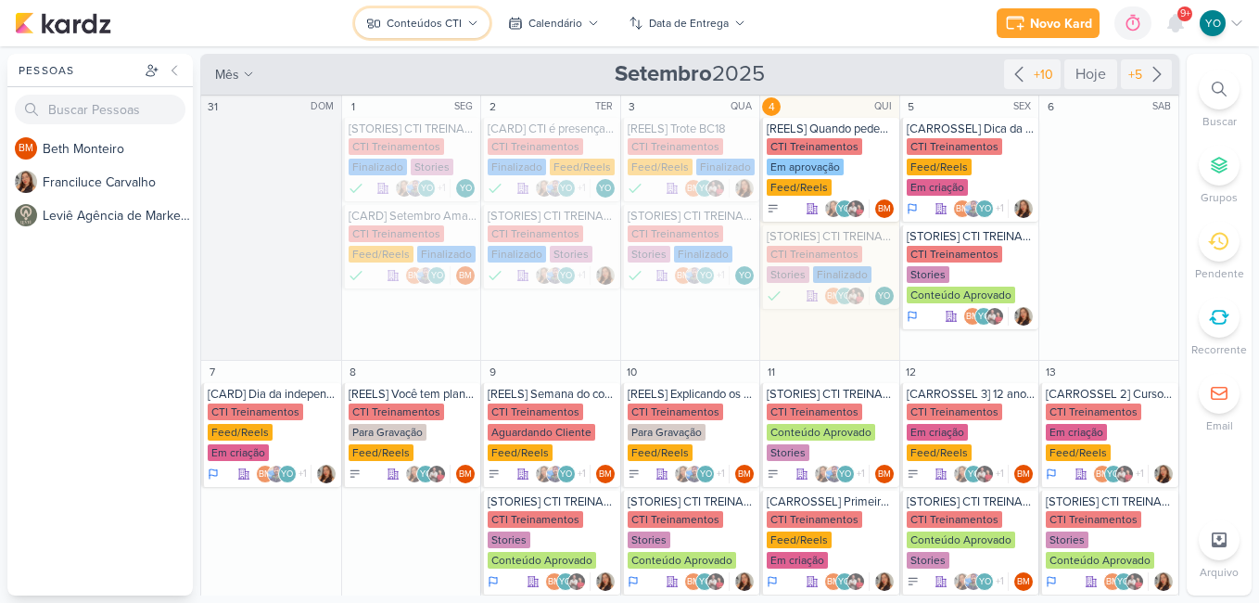
click at [450, 27] on div "Conteúdos CTI" at bounding box center [424, 23] width 75 height 17
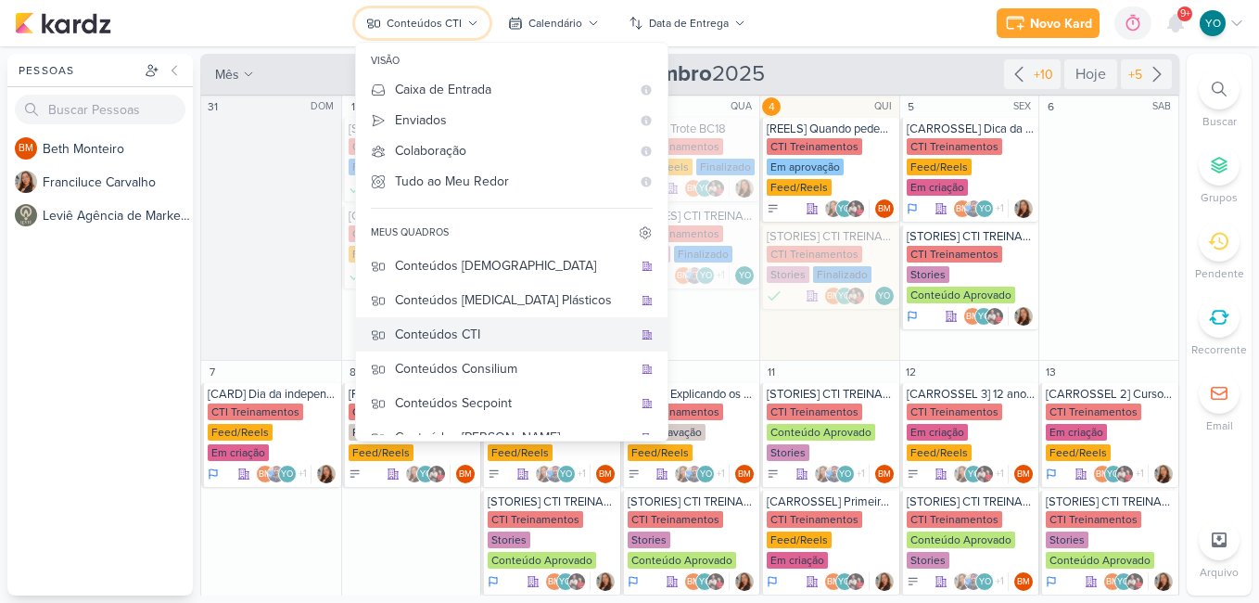
scroll to position [55, 0]
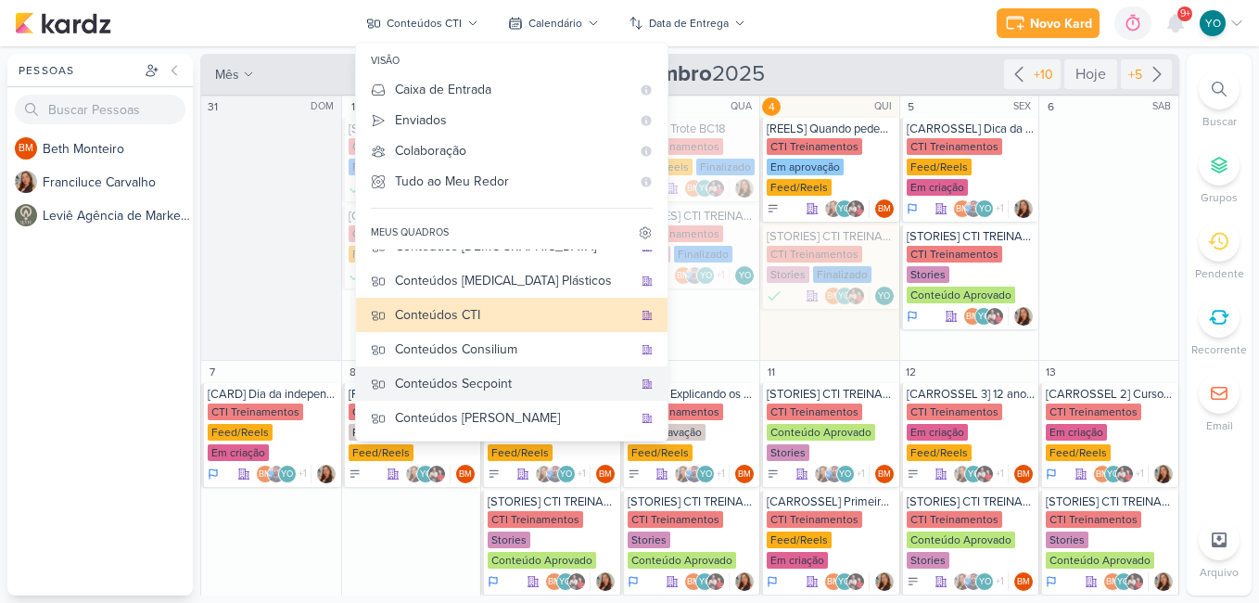
click at [515, 385] on div "Conteúdos Secpoint" at bounding box center [513, 383] width 237 height 19
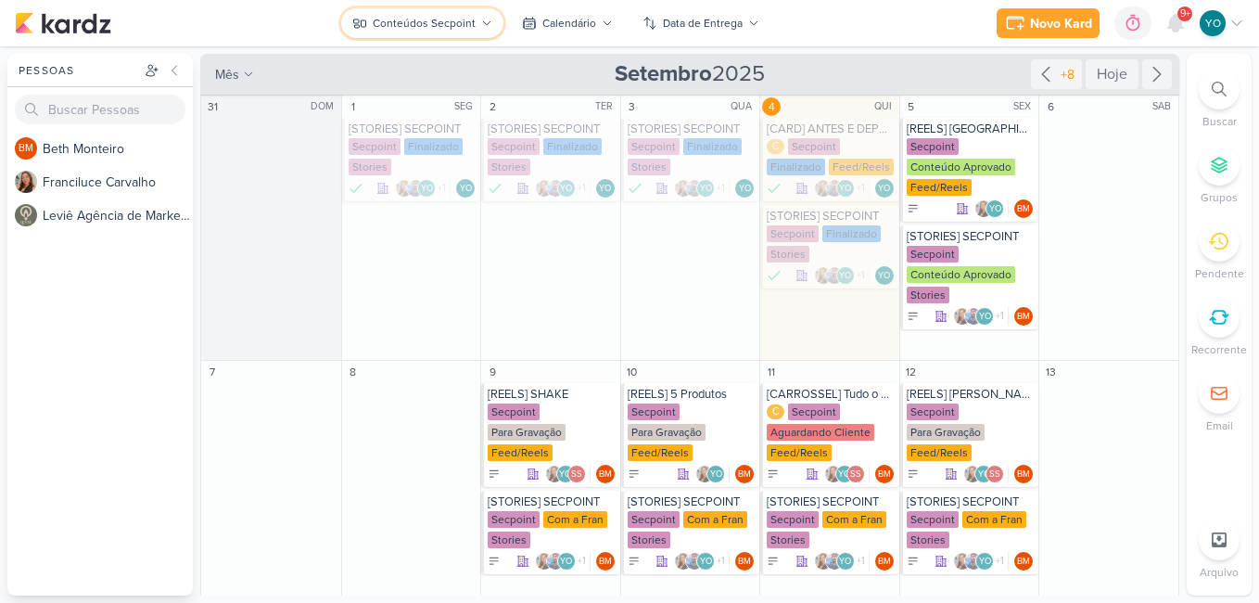
click at [481, 16] on button "Conteúdos Secpoint" at bounding box center [422, 23] width 162 height 30
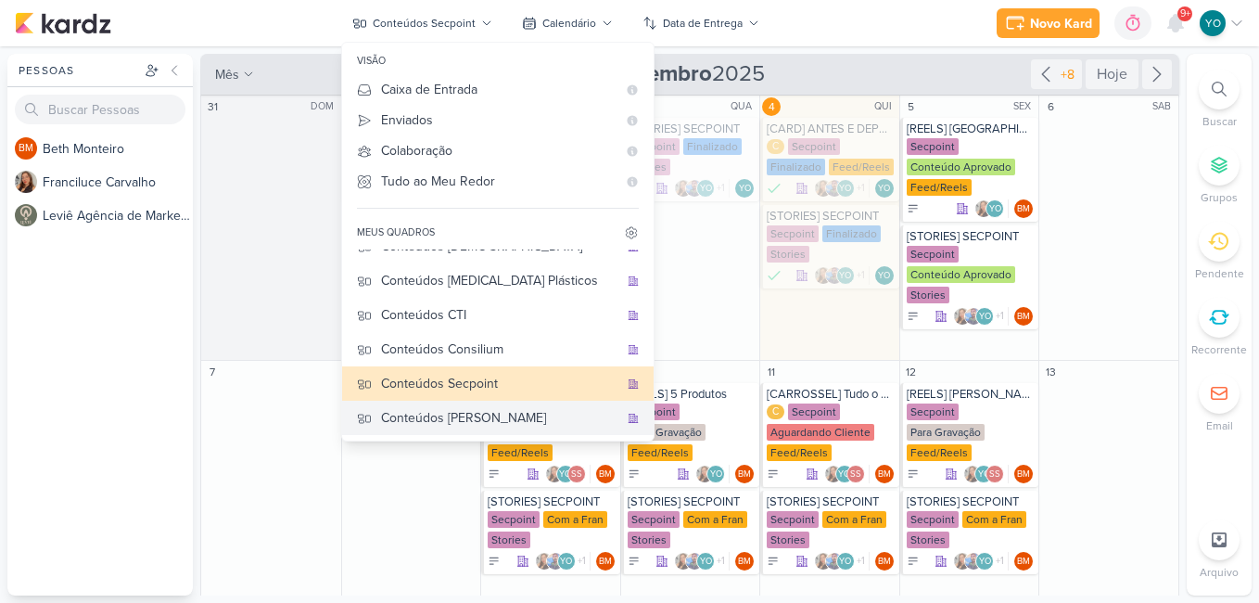
click at [511, 413] on div "Conteúdos [PERSON_NAME]" at bounding box center [499, 417] width 237 height 19
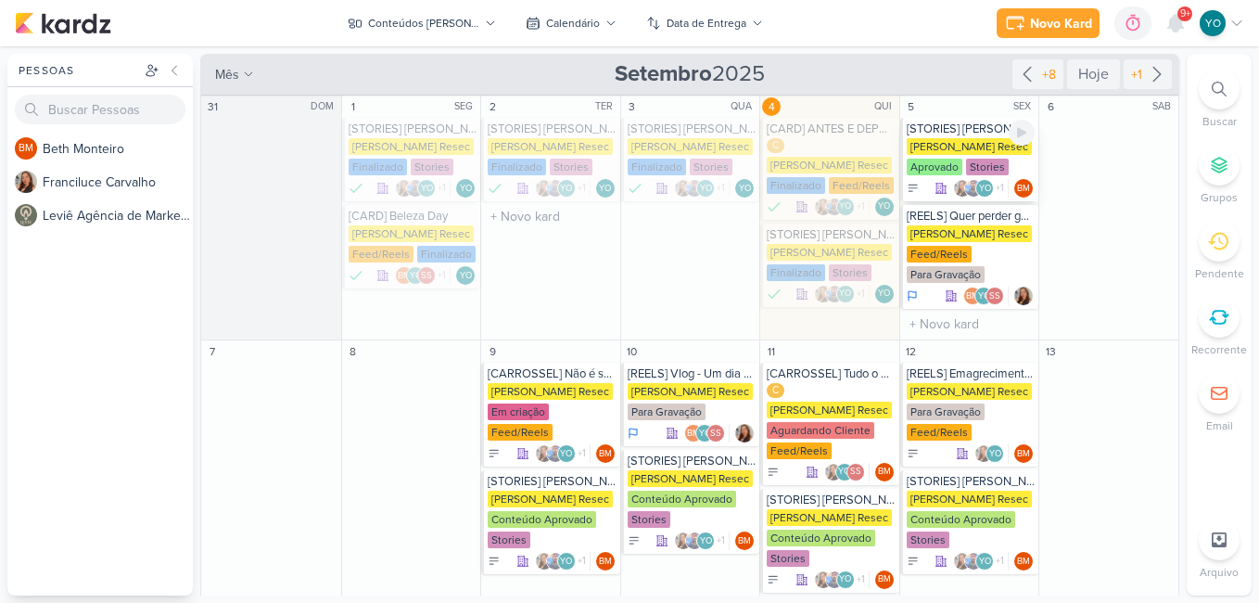
click at [981, 161] on div "Stories" at bounding box center [987, 167] width 43 height 17
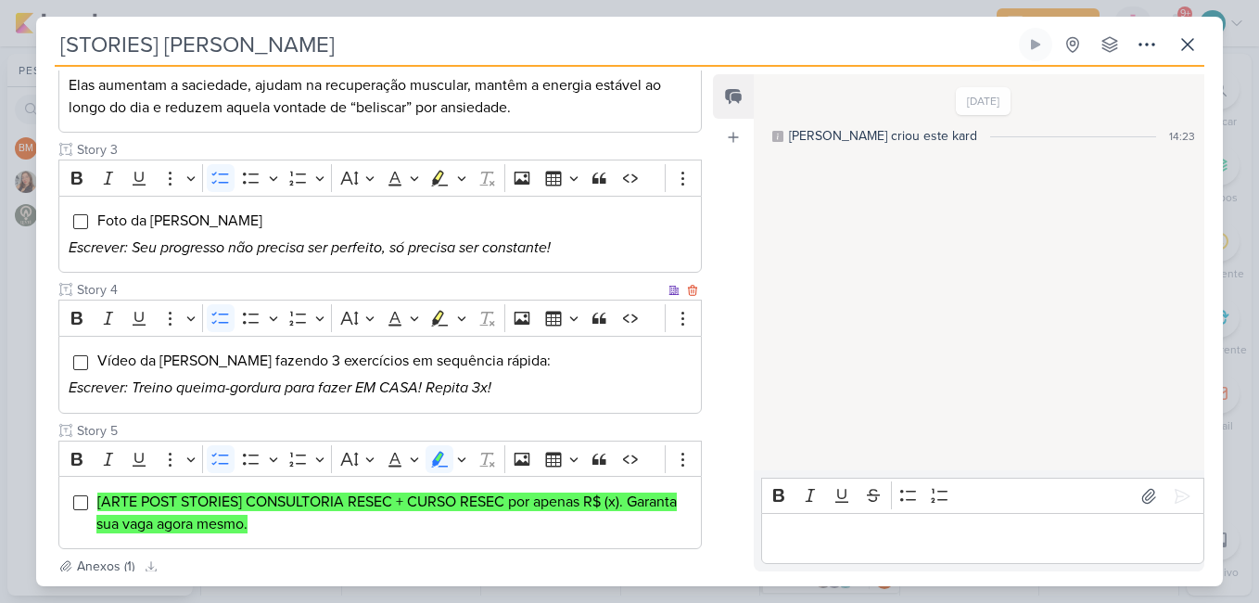
scroll to position [719, 0]
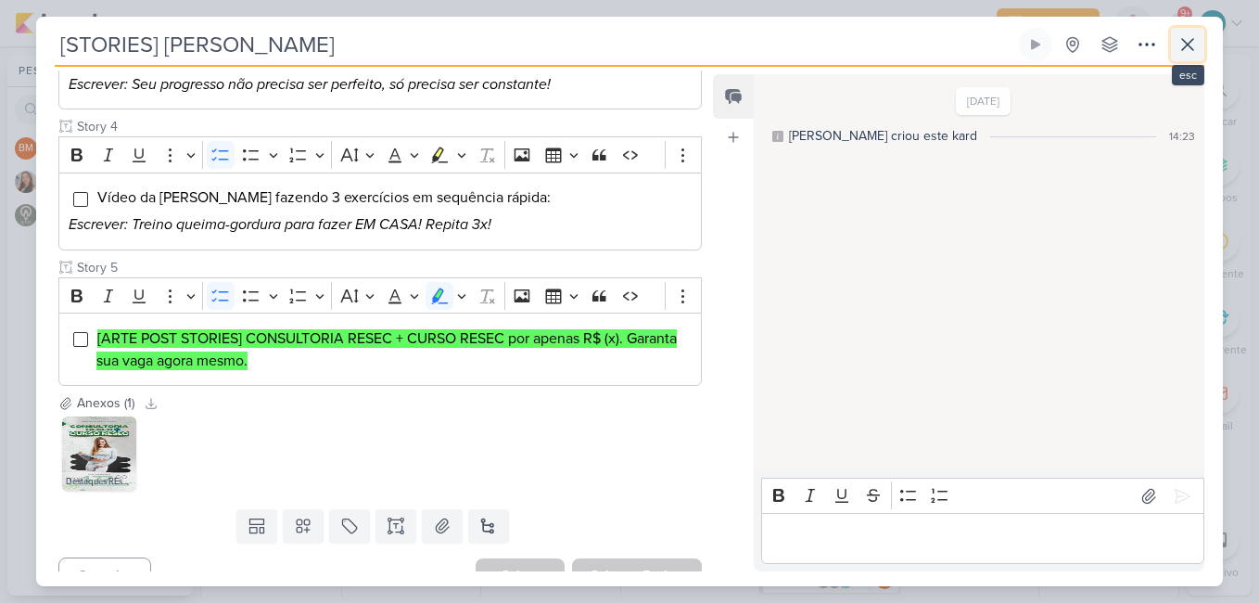
click at [1192, 49] on icon at bounding box center [1187, 44] width 11 height 11
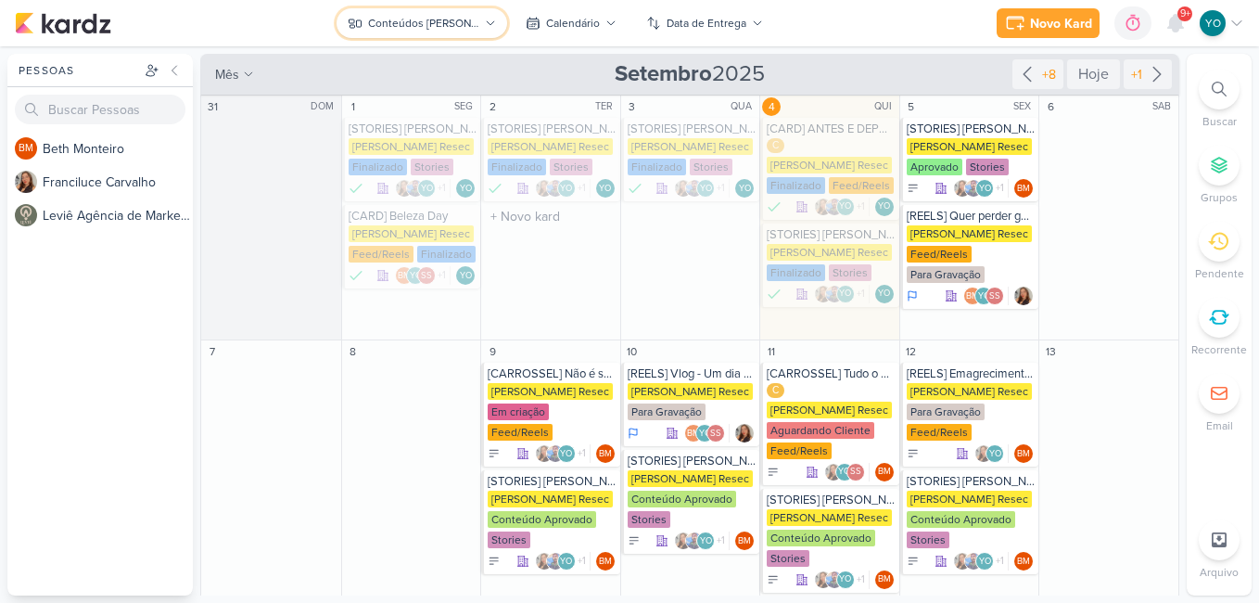
click at [435, 27] on div "Conteúdos [PERSON_NAME]" at bounding box center [423, 23] width 111 height 17
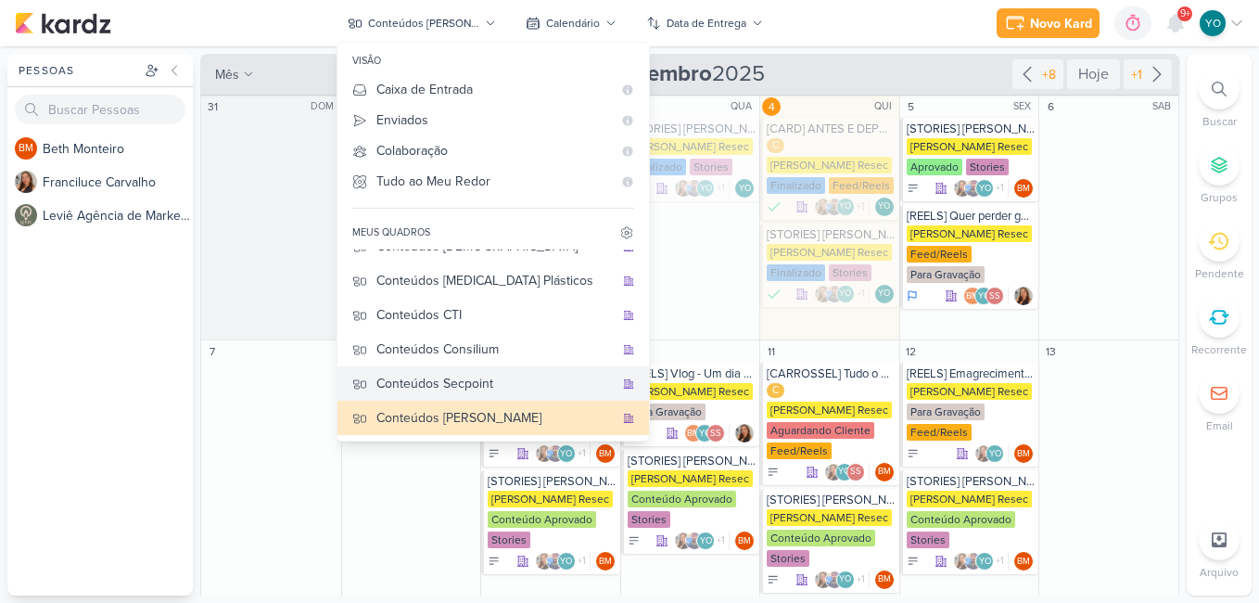
click at [485, 385] on div "Conteúdos Secpoint" at bounding box center [494, 383] width 237 height 19
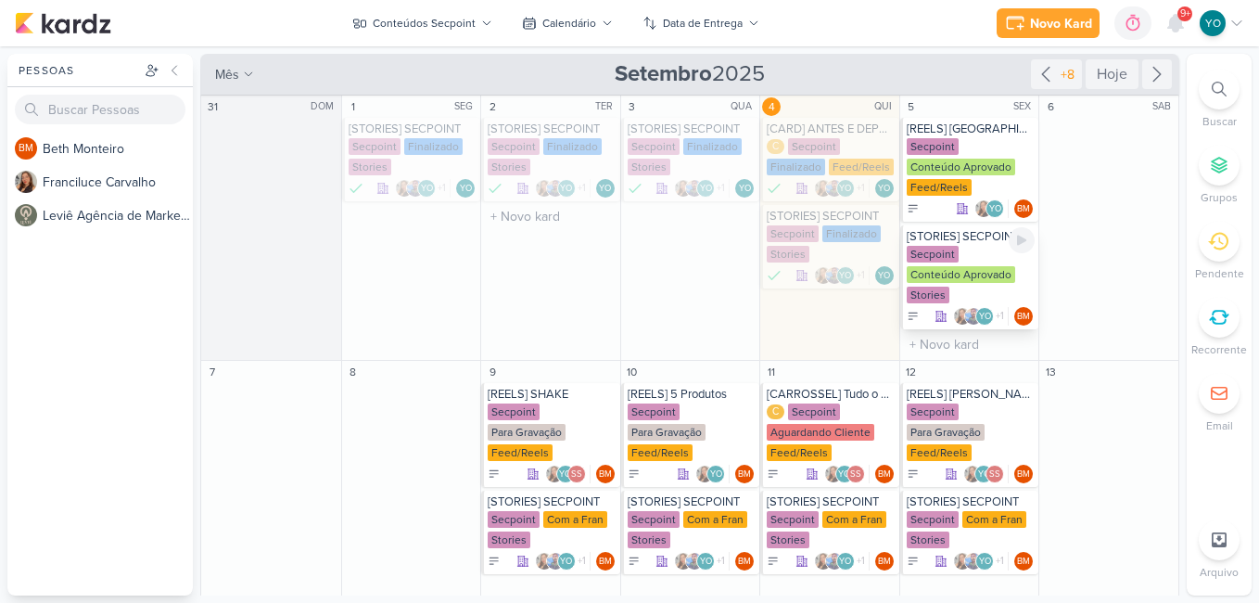
click at [981, 282] on div "Conteúdo Aprovado" at bounding box center [961, 274] width 108 height 17
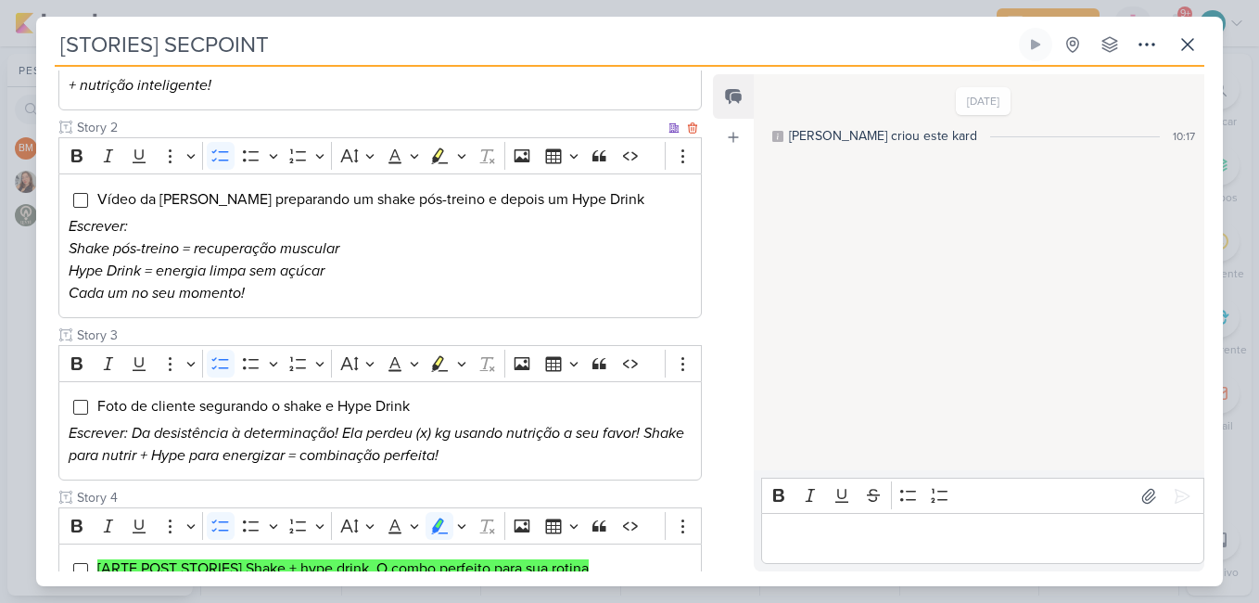
scroll to position [464, 0]
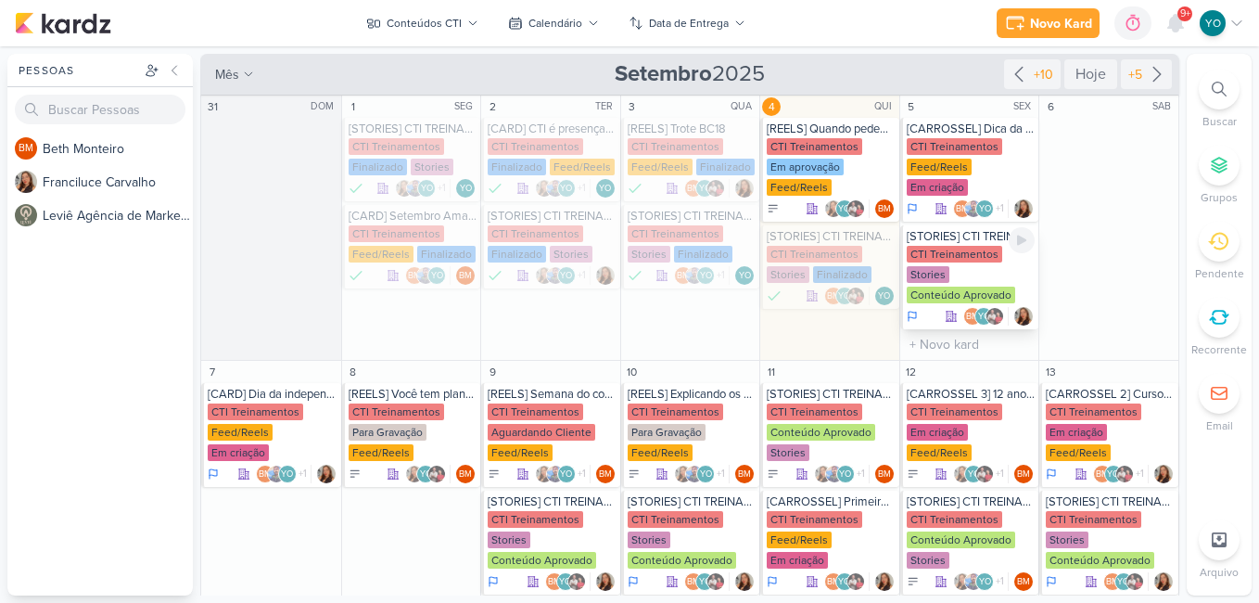
click at [972, 247] on div "CTI Treinamentos Stories Conteúdo Aprovado" at bounding box center [971, 275] width 129 height 59
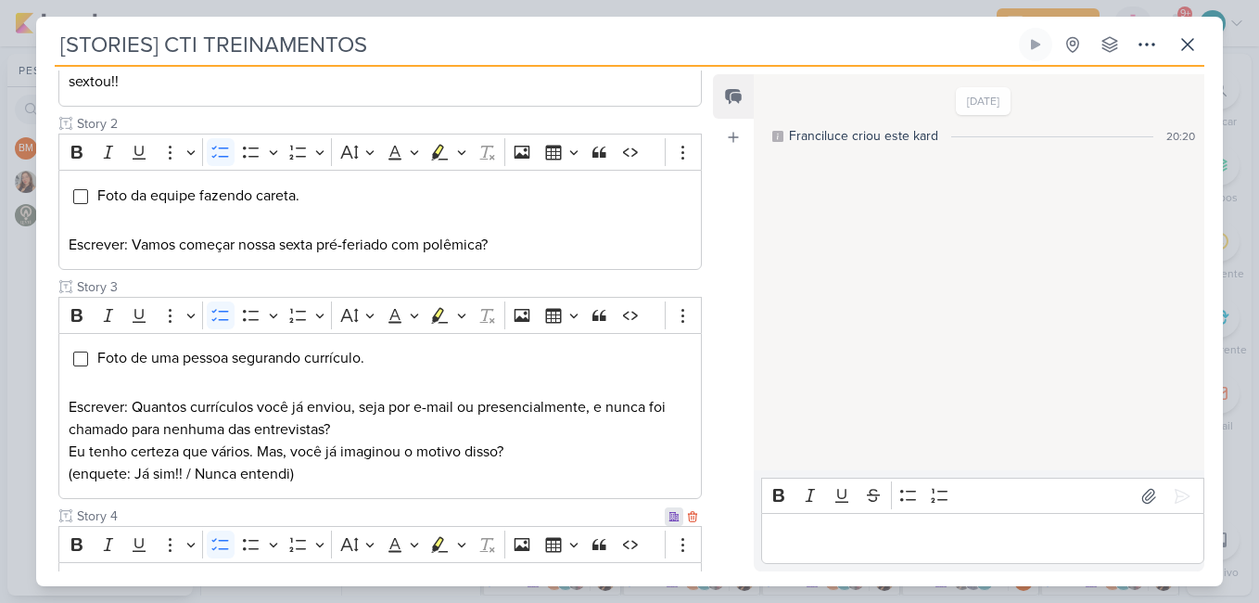
scroll to position [556, 0]
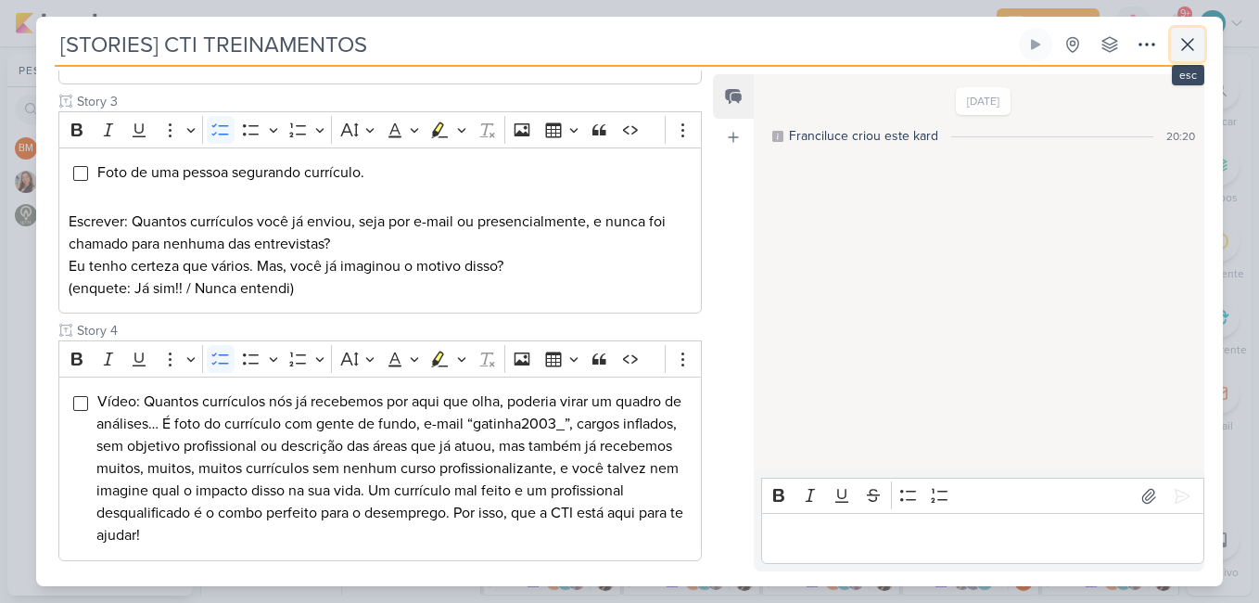
click at [1186, 43] on icon at bounding box center [1187, 44] width 11 height 11
